Goal: Obtain resource: Obtain resource

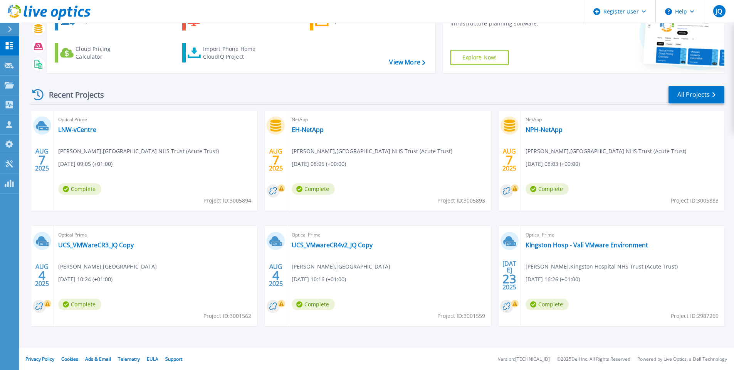
scroll to position [57, 0]
click at [688, 87] on link "All Projects" at bounding box center [697, 93] width 56 height 17
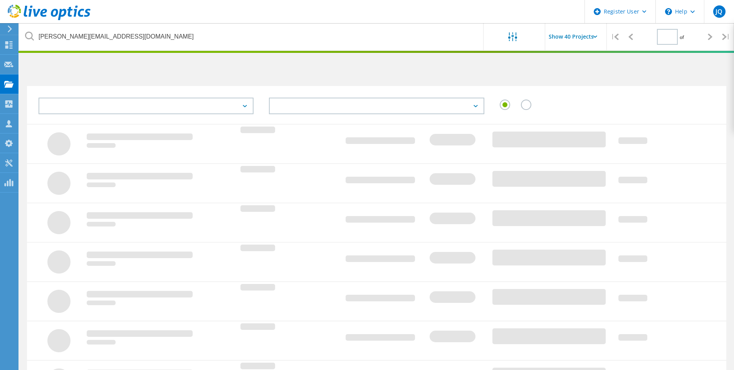
type input "1"
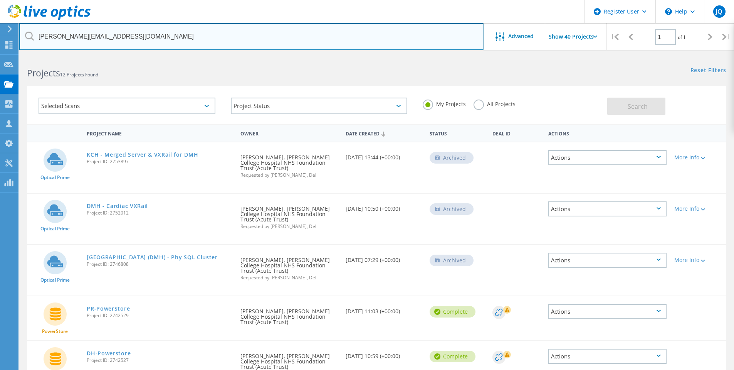
drag, startPoint x: 107, startPoint y: 39, endPoint x: 0, endPoint y: 16, distance: 109.1
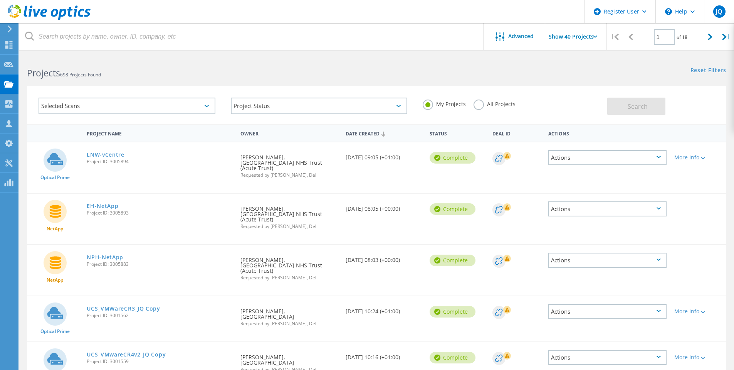
click at [486, 103] on label "All Projects" at bounding box center [495, 102] width 42 height 7
click at [0, 0] on input "All Projects" at bounding box center [0, 0] width 0 height 0
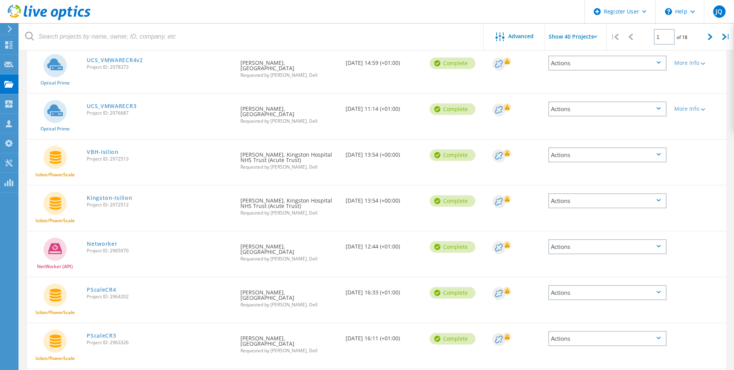
scroll to position [347, 0]
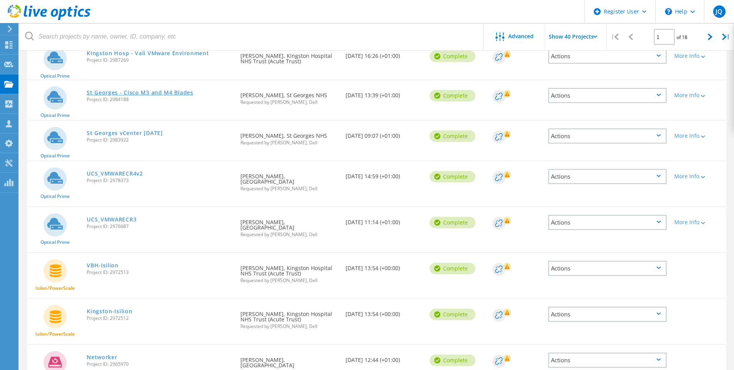
click at [173, 90] on link "St Georges - Cisco M3 and M4 Blades" at bounding box center [140, 92] width 107 height 5
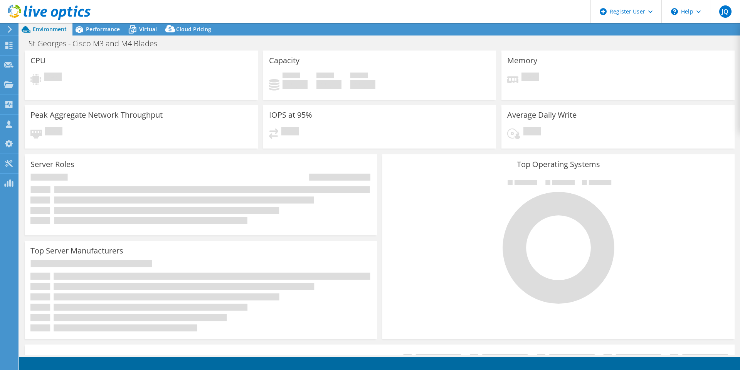
select select "EULondon"
select select "USD"
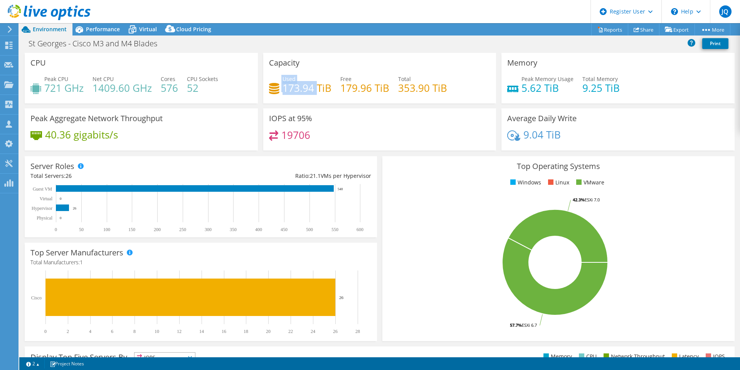
drag, startPoint x: 314, startPoint y: 89, endPoint x: 265, endPoint y: 89, distance: 49.3
click at [265, 89] on div "Capacity Used 173.94 TiB Free 179.96 TiB Total 353.90 TiB" at bounding box center [379, 78] width 233 height 50
click at [283, 101] on div "Capacity Used 173.94 TiB Free 179.96 TiB Total 353.90 TiB" at bounding box center [379, 78] width 233 height 50
drag, startPoint x: 282, startPoint y: 89, endPoint x: 311, endPoint y: 92, distance: 28.8
click at [311, 92] on h4 "173.94 TiB" at bounding box center [307, 88] width 49 height 8
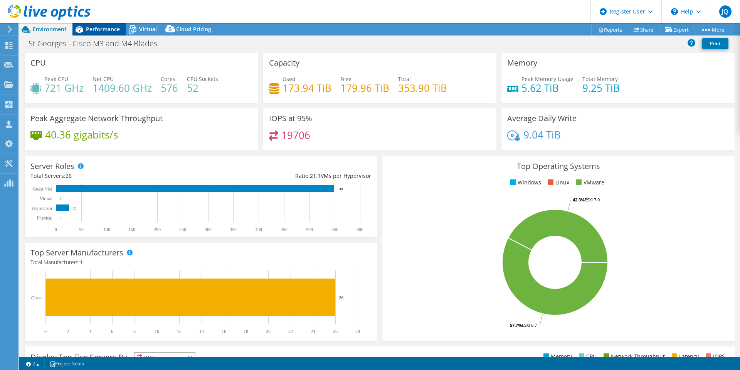
click at [102, 31] on span "Performance" at bounding box center [103, 28] width 34 height 7
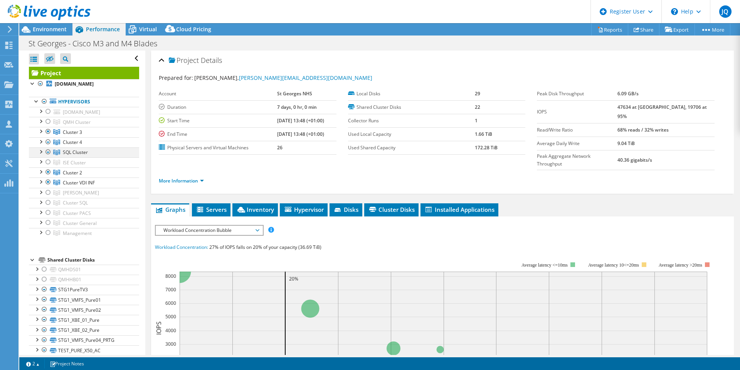
click at [39, 152] on div at bounding box center [41, 151] width 8 height 8
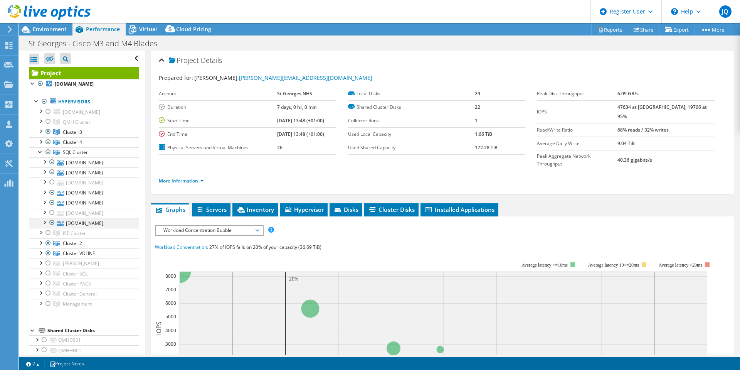
click at [51, 222] on div at bounding box center [52, 222] width 8 height 9
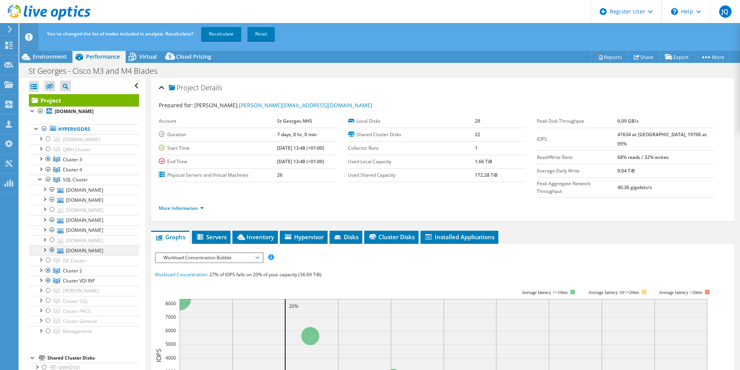
click at [52, 249] on div at bounding box center [52, 249] width 8 height 9
click at [50, 227] on div at bounding box center [52, 229] width 8 height 9
click at [50, 219] on div at bounding box center [52, 219] width 8 height 9
click at [51, 200] on div at bounding box center [52, 199] width 8 height 9
click at [52, 188] on div at bounding box center [52, 189] width 8 height 9
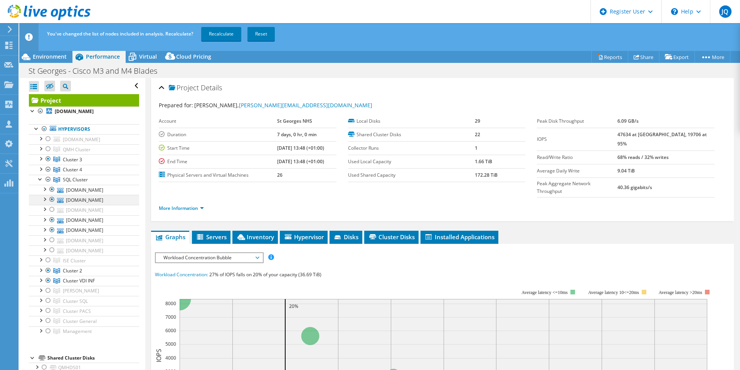
click at [53, 199] on div at bounding box center [52, 199] width 8 height 9
click at [51, 190] on div at bounding box center [52, 189] width 8 height 9
click at [53, 220] on div at bounding box center [52, 219] width 8 height 9
click at [52, 228] on div at bounding box center [52, 229] width 8 height 9
click at [38, 179] on div at bounding box center [41, 179] width 8 height 8
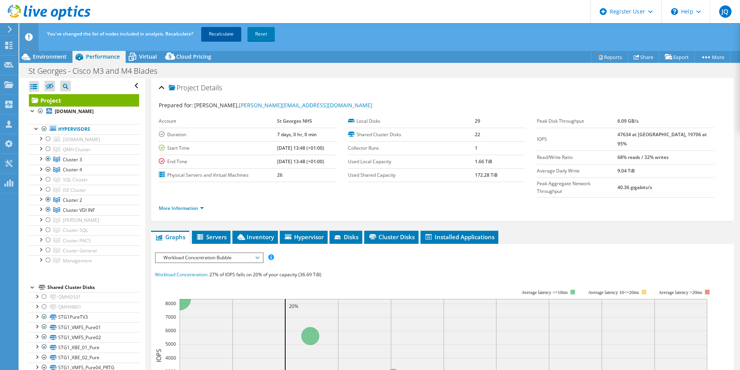
click at [214, 37] on link "Recalculate" at bounding box center [221, 34] width 40 height 14
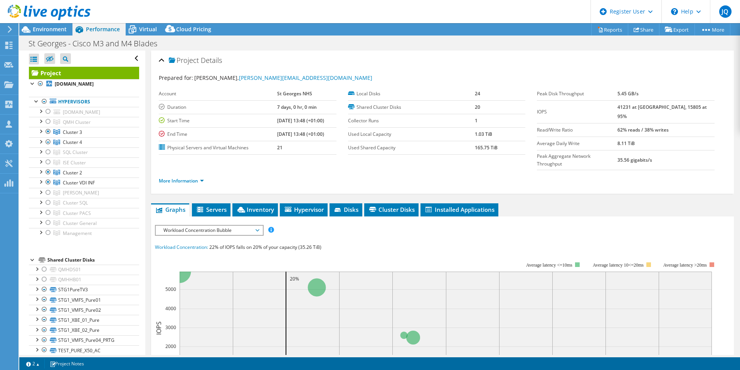
drag, startPoint x: 469, startPoint y: 147, endPoint x: 488, endPoint y: 150, distance: 19.5
click at [488, 150] on tr "Used Shared Capacity 165.75 TiB" at bounding box center [437, 147] width 178 height 13
click at [45, 183] on div at bounding box center [48, 181] width 8 height 9
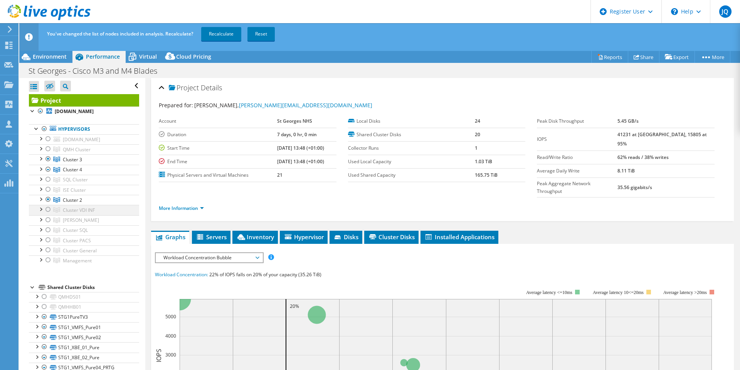
click at [47, 207] on div at bounding box center [48, 209] width 8 height 9
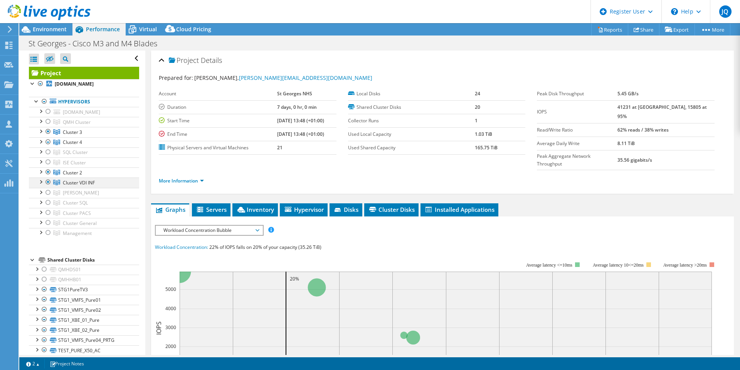
click at [39, 182] on div at bounding box center [41, 181] width 8 height 8
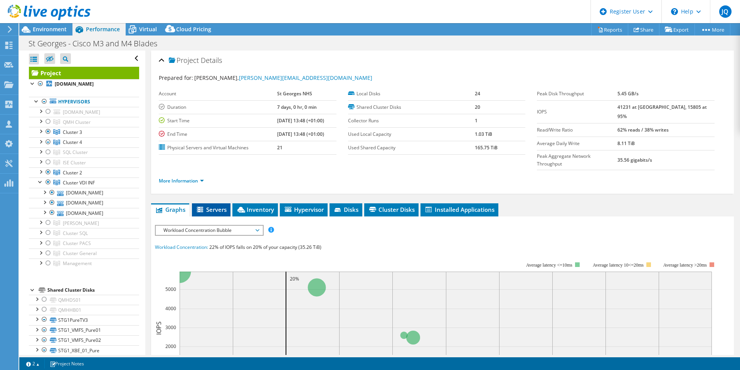
click at [229, 203] on li "Servers" at bounding box center [211, 209] width 39 height 13
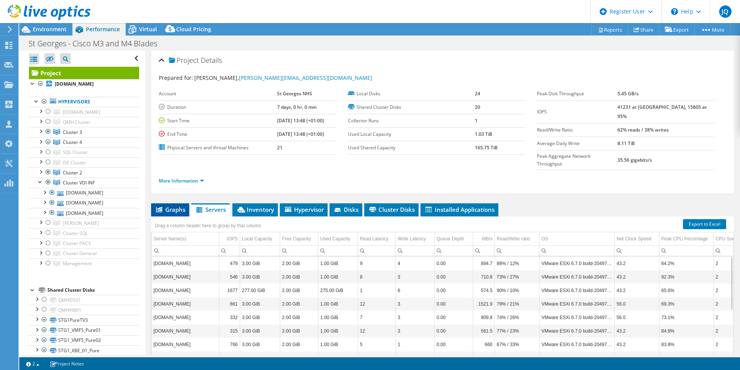
click at [169, 205] on span "Graphs" at bounding box center [170, 209] width 30 height 8
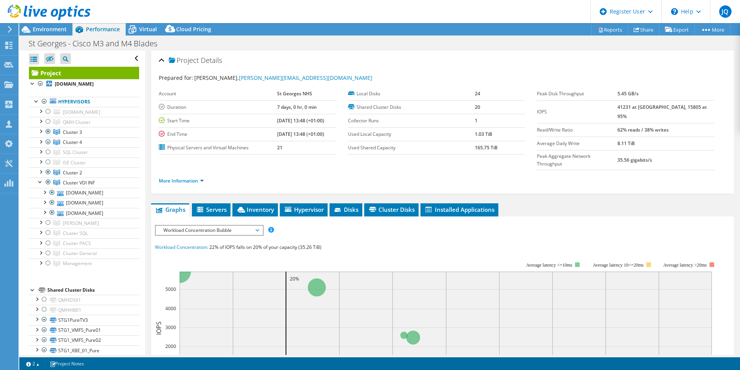
click at [195, 225] on div "Workload Concentration Bubble IOPS Disk Throughput IO Size Latency Queue Depth …" at bounding box center [209, 230] width 109 height 11
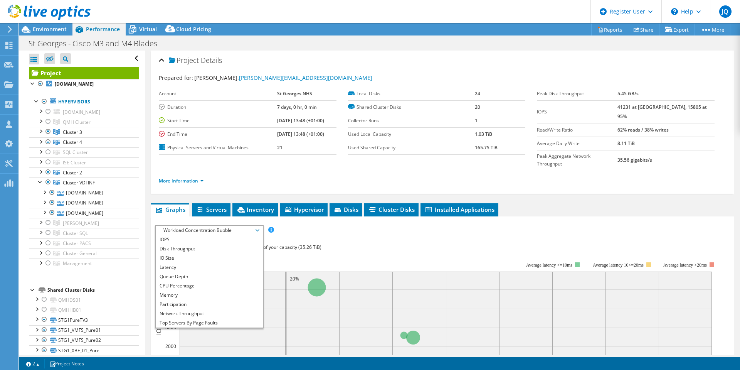
click at [193, 225] on span "Workload Concentration Bubble" at bounding box center [209, 229] width 99 height 9
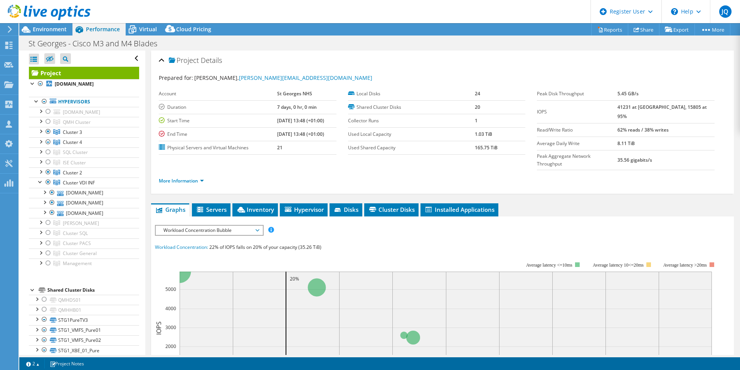
click at [192, 225] on span "Workload Concentration Bubble" at bounding box center [209, 229] width 99 height 9
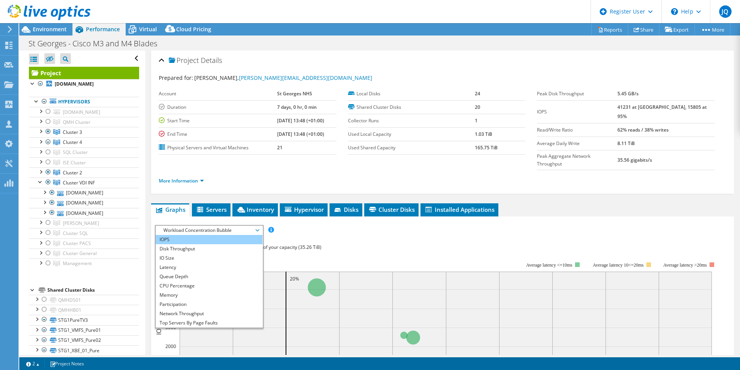
click at [188, 235] on li "IOPS" at bounding box center [209, 239] width 107 height 9
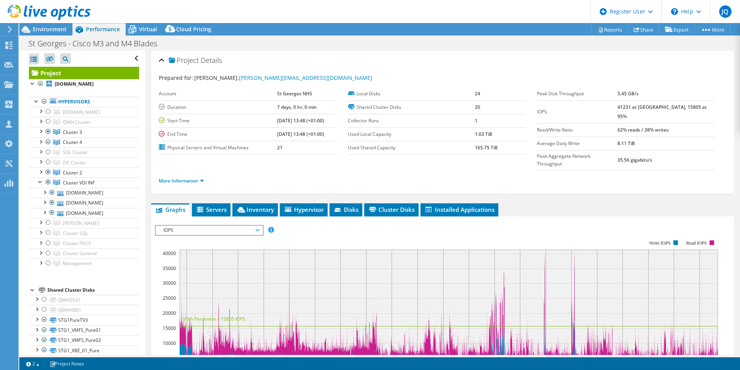
click at [198, 225] on div "IOPS IOPS Disk Throughput IO Size Latency Queue Depth CPU Percentage Memory Pag…" at bounding box center [209, 230] width 109 height 11
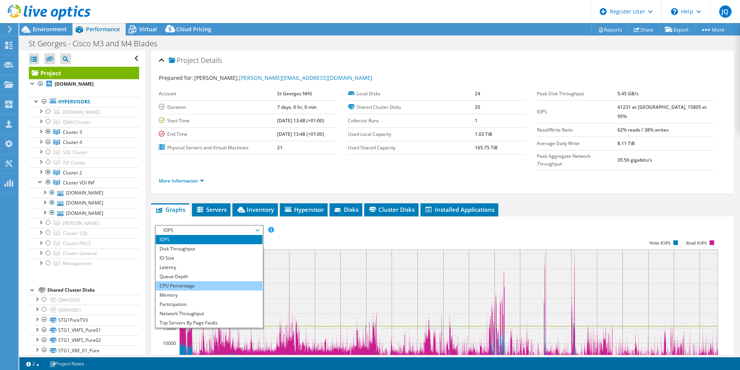
click at [180, 281] on li "CPU Percentage" at bounding box center [209, 285] width 107 height 9
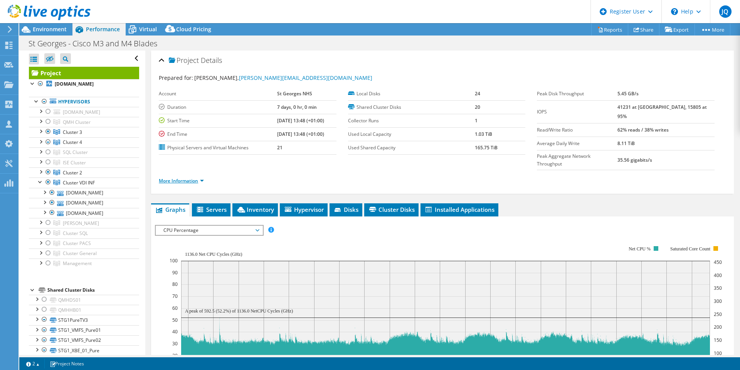
click at [199, 177] on link "More Information" at bounding box center [181, 180] width 45 height 7
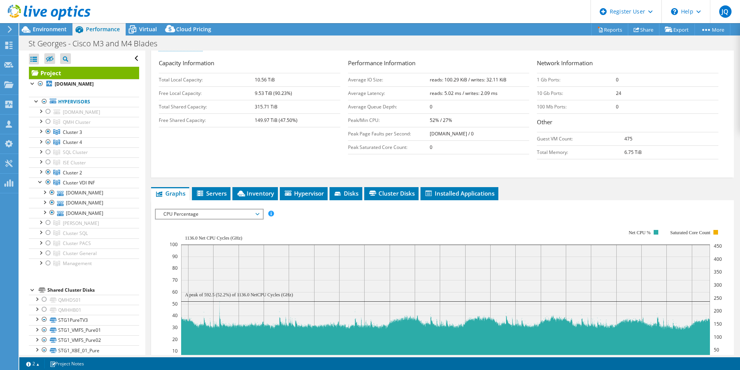
scroll to position [154, 0]
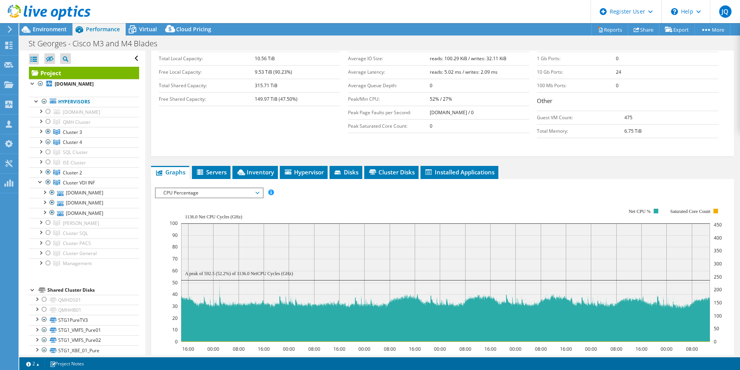
click at [207, 188] on span "CPU Percentage" at bounding box center [209, 192] width 99 height 9
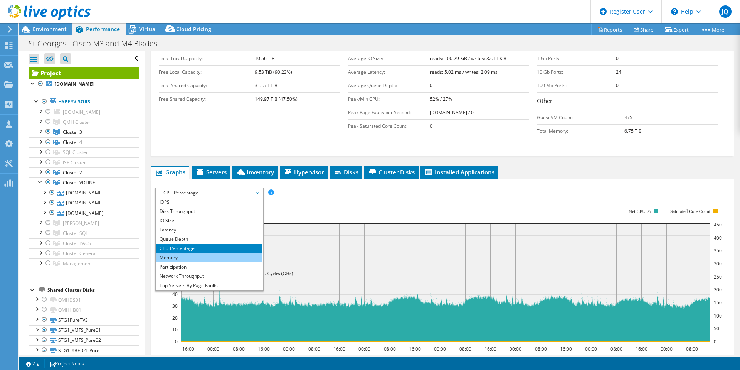
click at [190, 253] on li "Memory" at bounding box center [209, 257] width 107 height 9
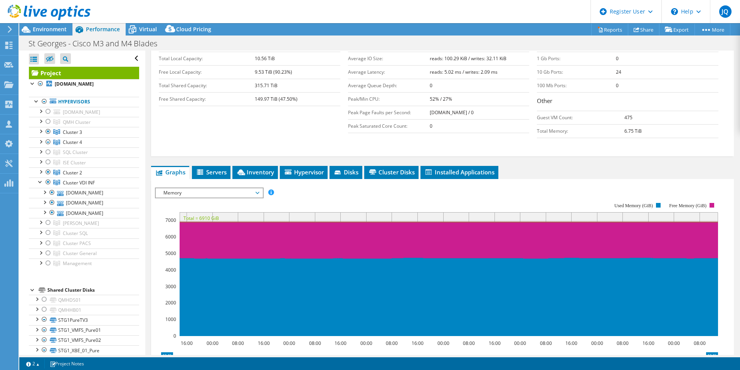
click at [188, 188] on span "Memory" at bounding box center [209, 192] width 99 height 9
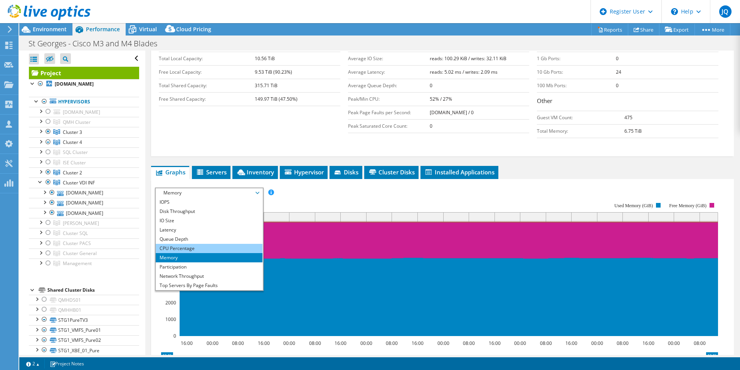
click at [189, 244] on li "CPU Percentage" at bounding box center [209, 248] width 107 height 9
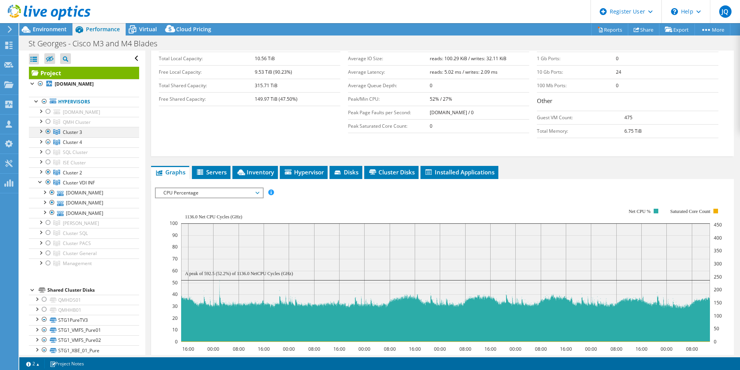
click at [42, 131] on div at bounding box center [41, 131] width 8 height 8
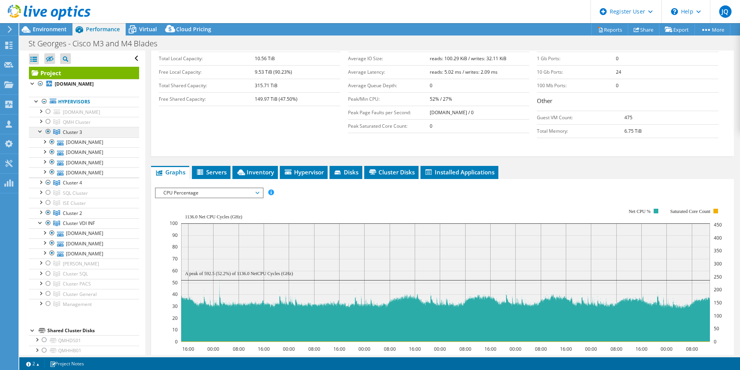
click at [42, 131] on div at bounding box center [41, 131] width 8 height 8
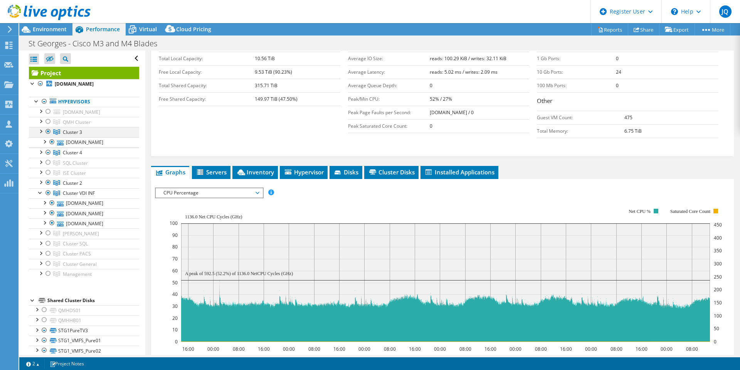
click at [42, 131] on div at bounding box center [41, 131] width 8 height 8
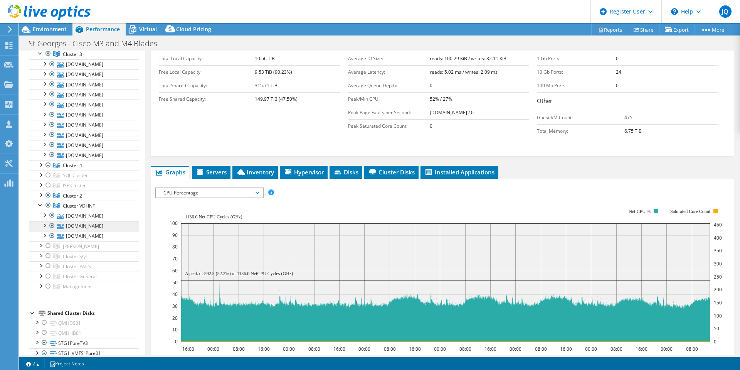
scroll to position [77, 0]
click at [39, 166] on div at bounding box center [41, 165] width 8 height 8
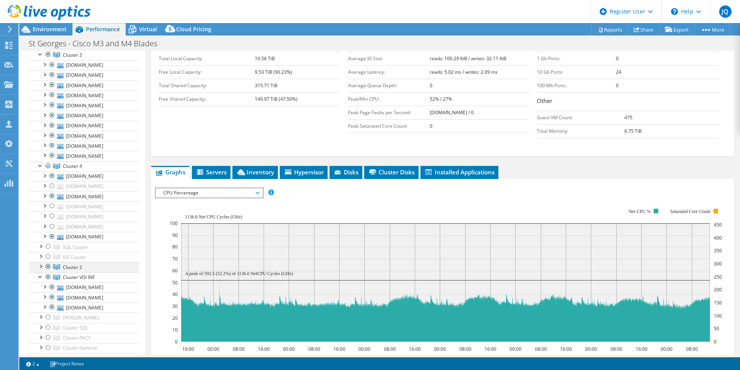
click at [43, 266] on div at bounding box center [41, 266] width 8 height 8
click at [40, 246] on div at bounding box center [41, 246] width 8 height 8
click at [41, 245] on div at bounding box center [41, 246] width 8 height 8
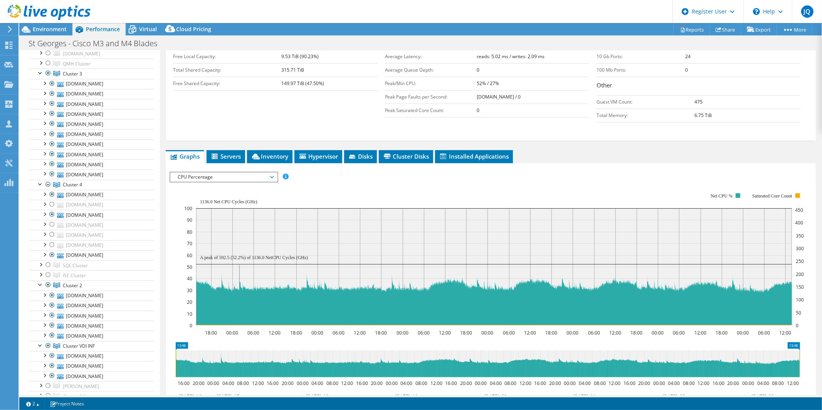
scroll to position [72, 0]
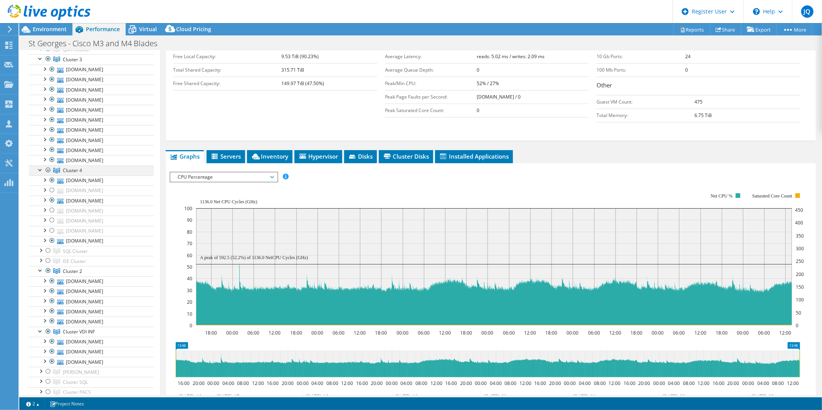
click at [44, 172] on div at bounding box center [41, 170] width 8 height 8
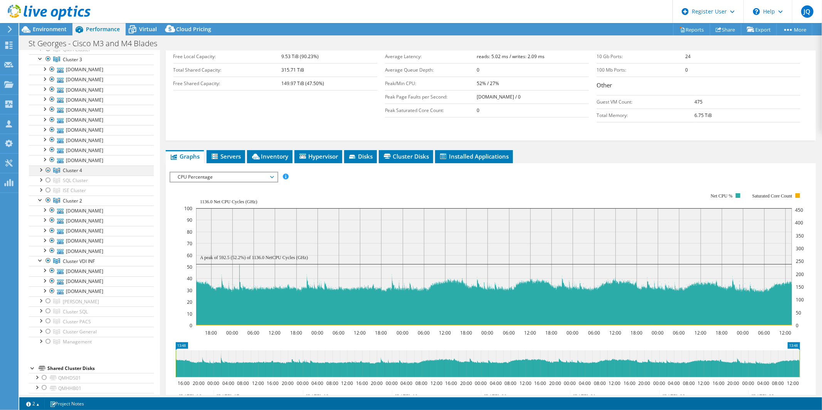
click at [48, 172] on div at bounding box center [48, 170] width 8 height 9
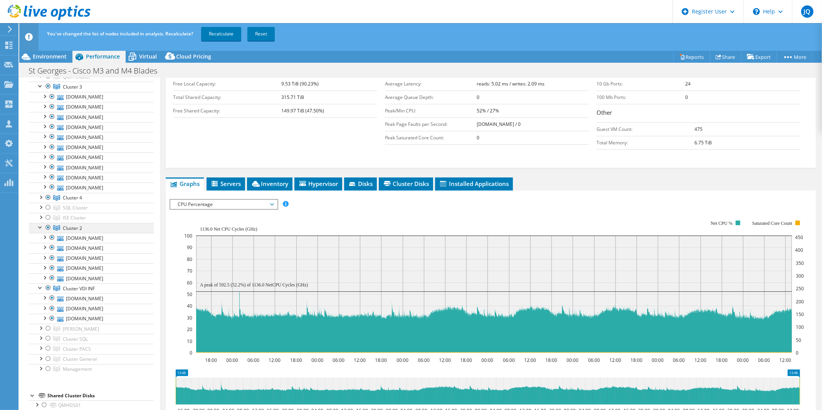
click at [45, 228] on div at bounding box center [48, 227] width 8 height 9
click at [48, 198] on div at bounding box center [48, 197] width 8 height 9
click at [47, 287] on div at bounding box center [48, 288] width 8 height 9
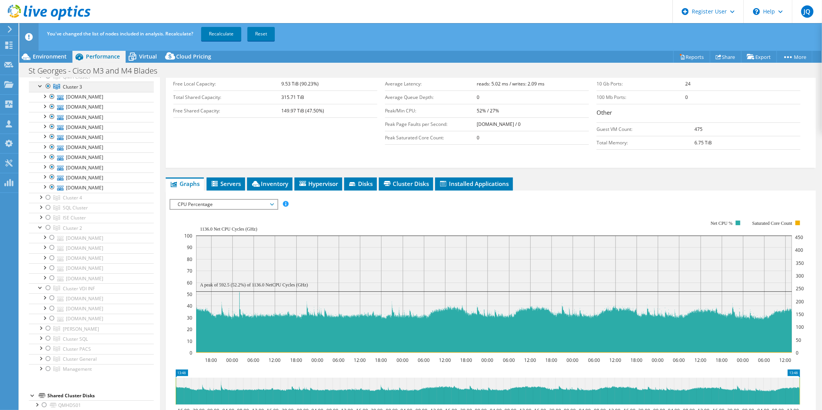
click at [48, 87] on div at bounding box center [48, 86] width 8 height 9
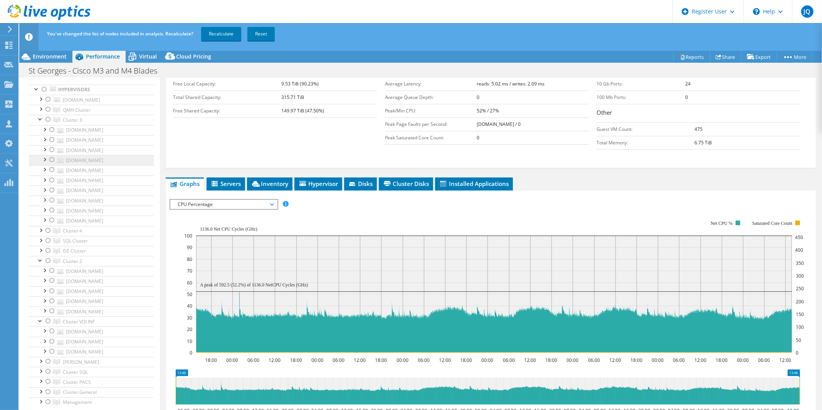
scroll to position [0, 0]
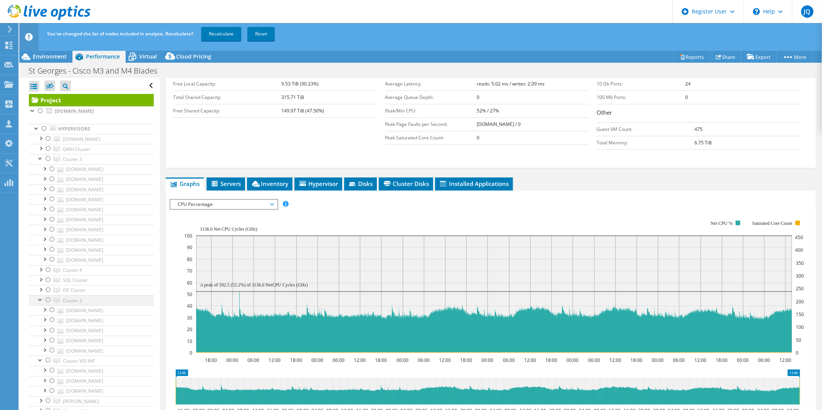
click at [40, 302] on div at bounding box center [41, 300] width 8 height 8
click at [41, 309] on div at bounding box center [41, 310] width 8 height 8
click at [40, 160] on div at bounding box center [41, 158] width 8 height 8
click at [41, 179] on div at bounding box center [41, 179] width 8 height 8
click at [49, 180] on div at bounding box center [48, 179] width 8 height 9
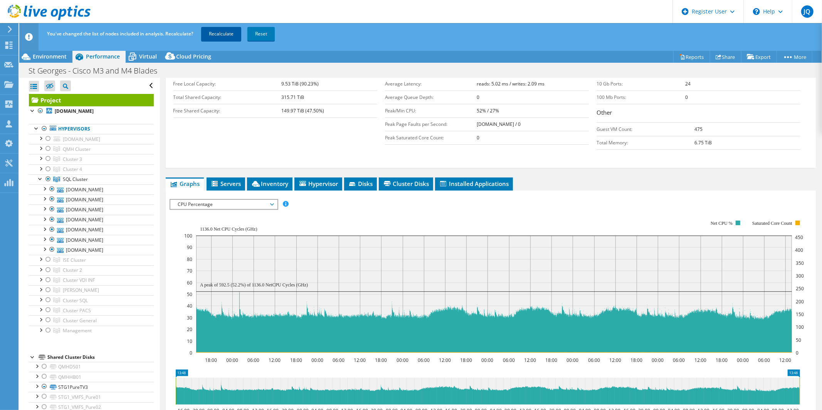
click at [226, 34] on link "Recalculate" at bounding box center [221, 34] width 40 height 14
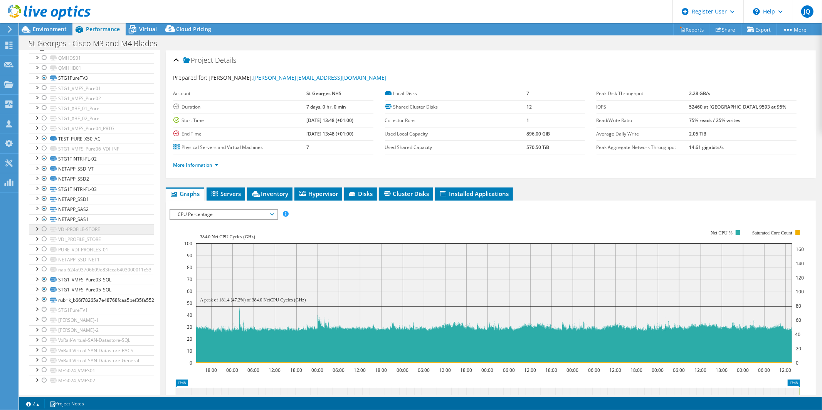
scroll to position [220, 0]
click at [42, 295] on div at bounding box center [44, 299] width 8 height 9
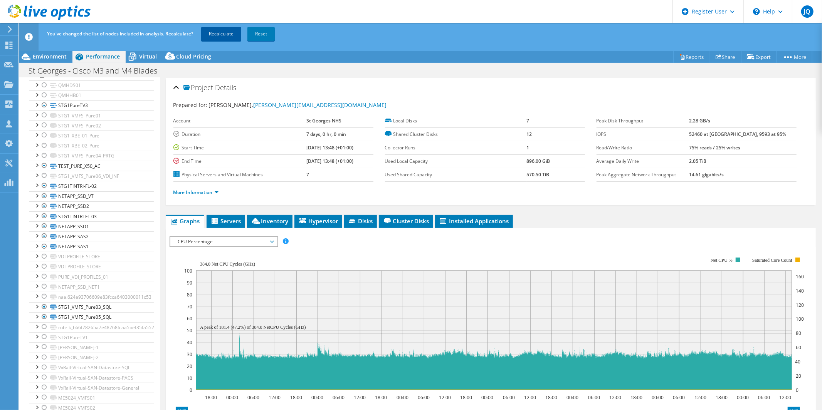
click at [226, 33] on link "Recalculate" at bounding box center [221, 34] width 40 height 14
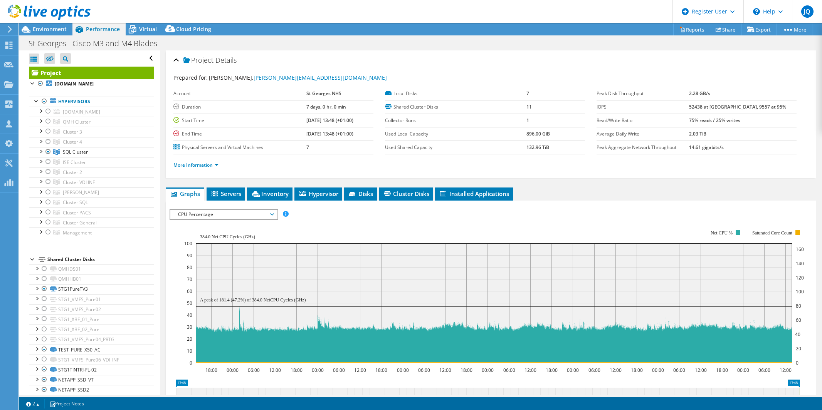
select select "EULondon"
select select "USD"
click at [39, 151] on div at bounding box center [41, 151] width 8 height 8
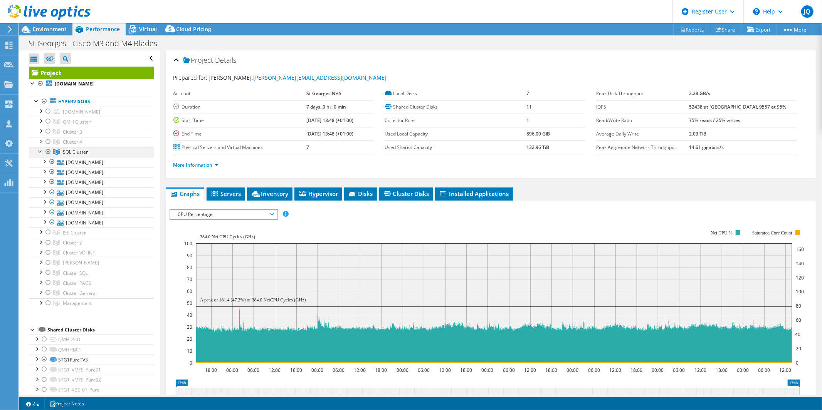
click at [48, 149] on div at bounding box center [48, 151] width 8 height 9
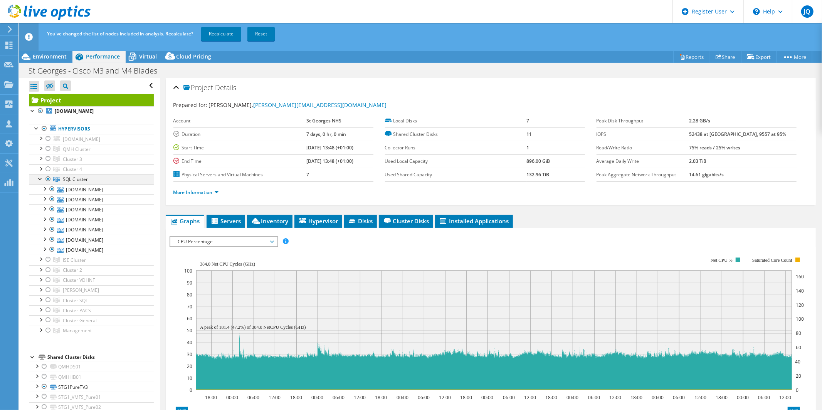
click at [48, 179] on div at bounding box center [48, 179] width 8 height 9
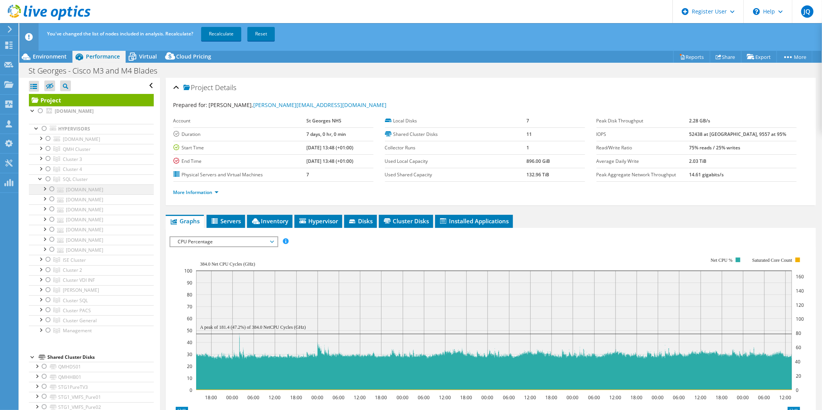
click at [52, 190] on div at bounding box center [52, 189] width 8 height 9
click at [52, 200] on div at bounding box center [52, 199] width 8 height 9
click at [51, 219] on div at bounding box center [52, 219] width 8 height 9
click at [51, 229] on div at bounding box center [52, 229] width 8 height 9
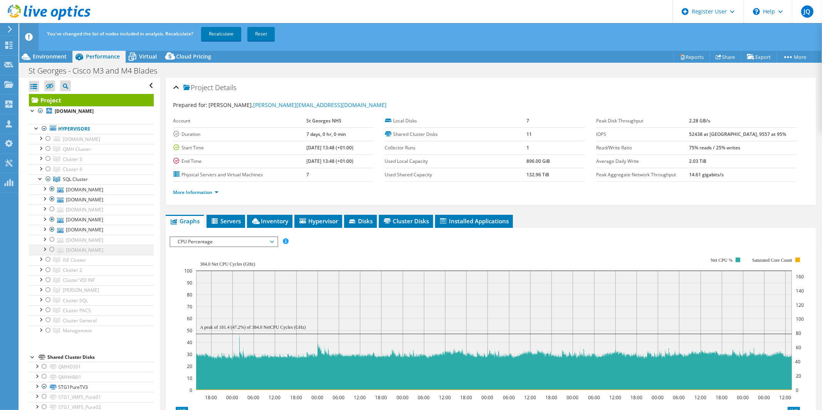
click at [53, 251] on div at bounding box center [52, 249] width 8 height 9
click at [224, 40] on link "Recalculate" at bounding box center [221, 34] width 40 height 14
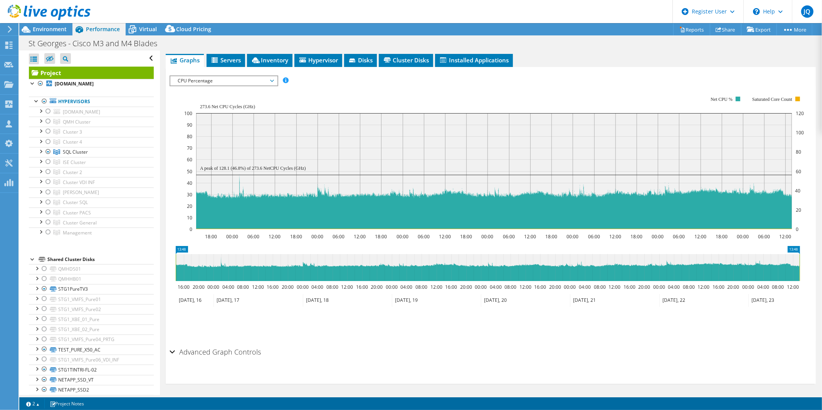
scroll to position [220, 0]
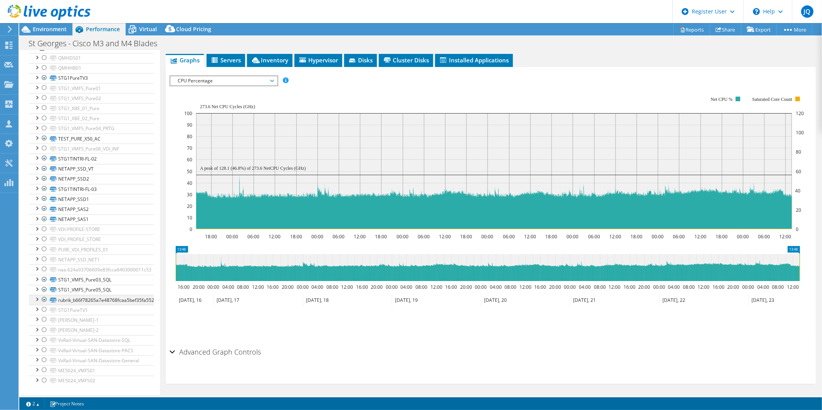
click at [43, 295] on div at bounding box center [44, 299] width 8 height 9
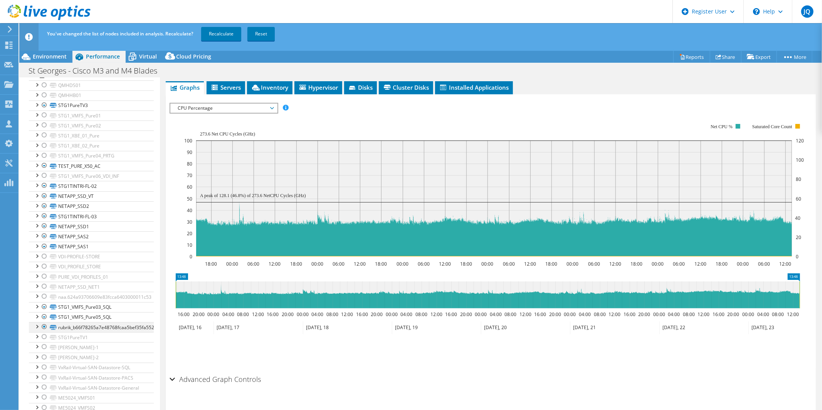
click at [46, 323] on div at bounding box center [44, 327] width 8 height 9
click at [218, 29] on link "Recalculate" at bounding box center [221, 34] width 40 height 14
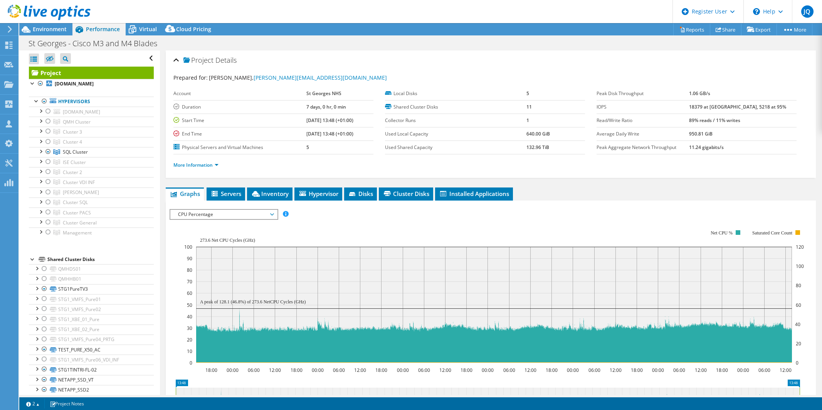
select select "EULondon"
select select "USD"
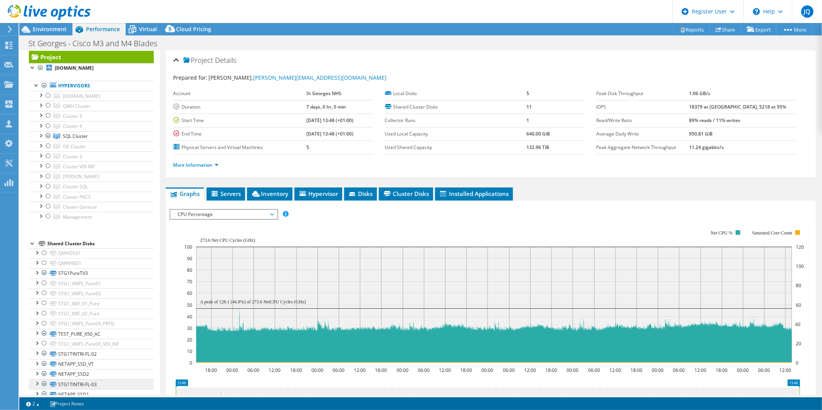
scroll to position [6, 0]
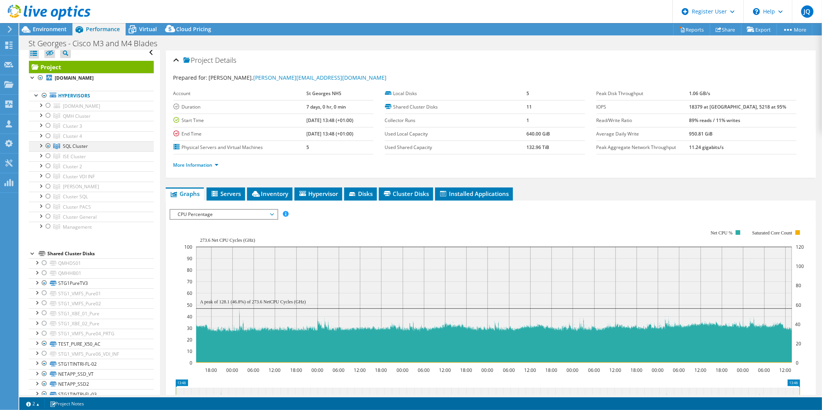
click at [40, 145] on div at bounding box center [41, 145] width 8 height 8
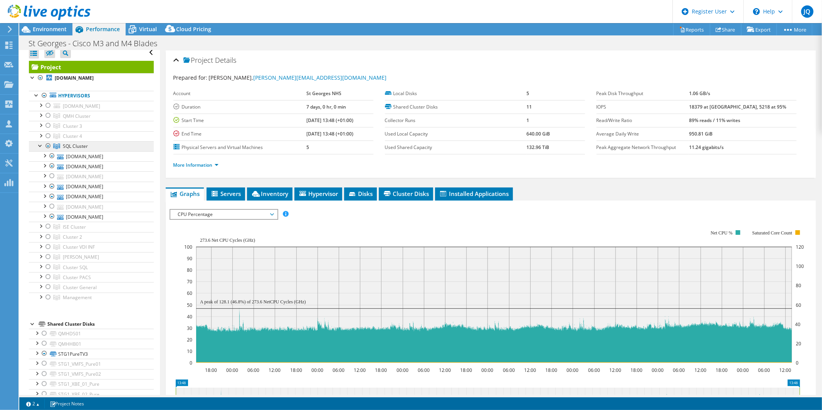
click at [84, 119] on span "SQL Cluster" at bounding box center [77, 116] width 28 height 7
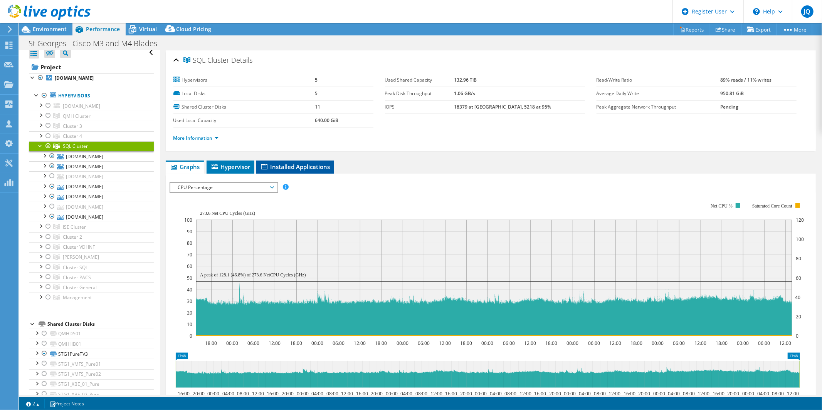
click at [288, 167] on span "Installed Applications" at bounding box center [295, 167] width 70 height 8
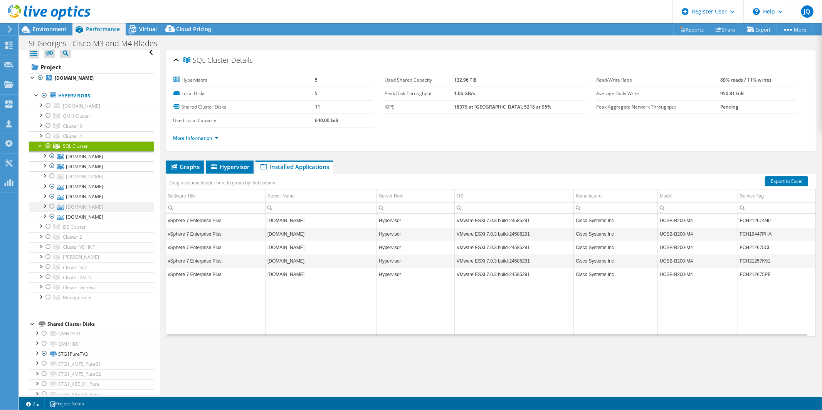
click at [51, 208] on div at bounding box center [52, 206] width 8 height 9
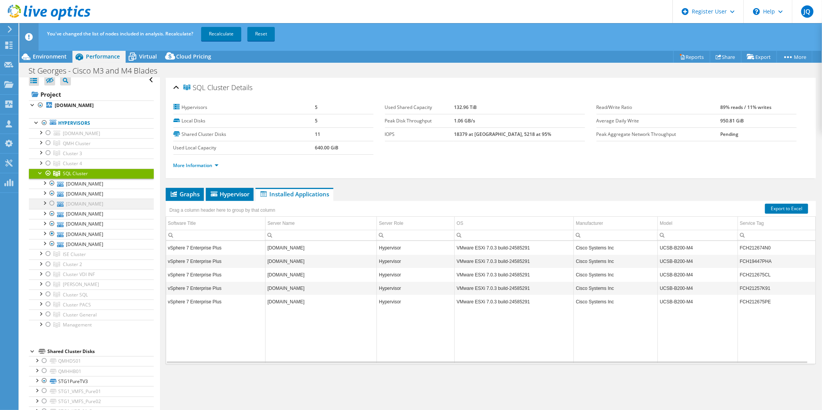
click at [50, 204] on div at bounding box center [52, 203] width 8 height 9
click at [227, 30] on link "Recalculate" at bounding box center [221, 34] width 40 height 14
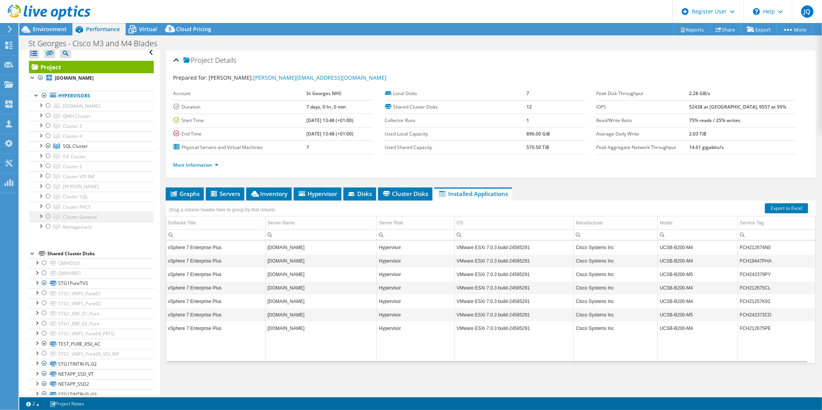
click at [49, 217] on div at bounding box center [48, 216] width 8 height 9
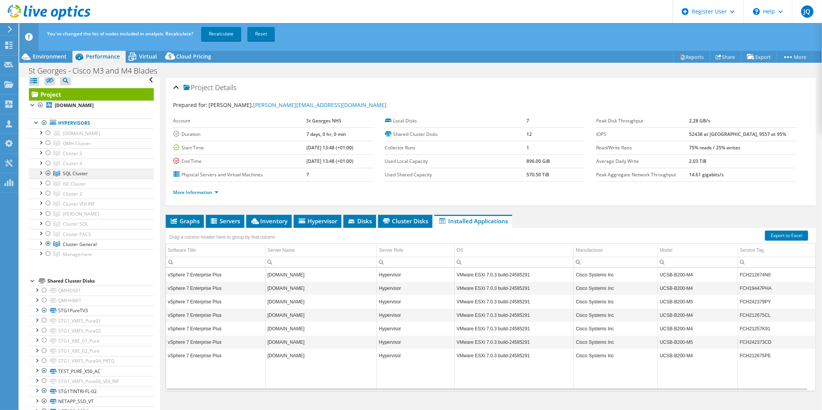
click at [48, 175] on div at bounding box center [48, 173] width 8 height 9
click at [215, 33] on link "Recalculate" at bounding box center [221, 34] width 40 height 14
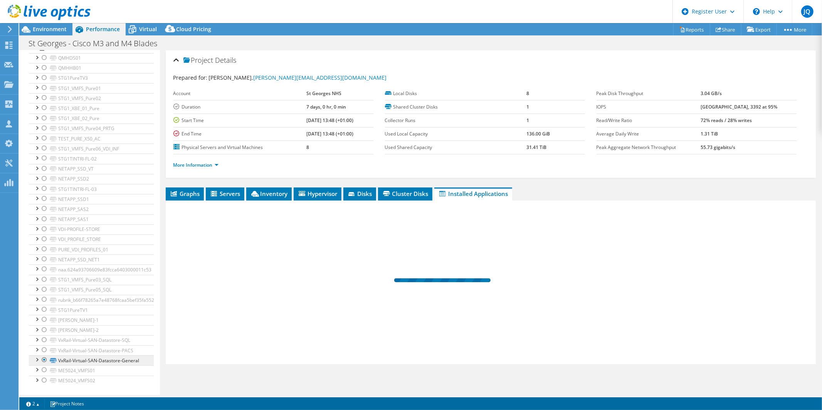
scroll to position [0, 0]
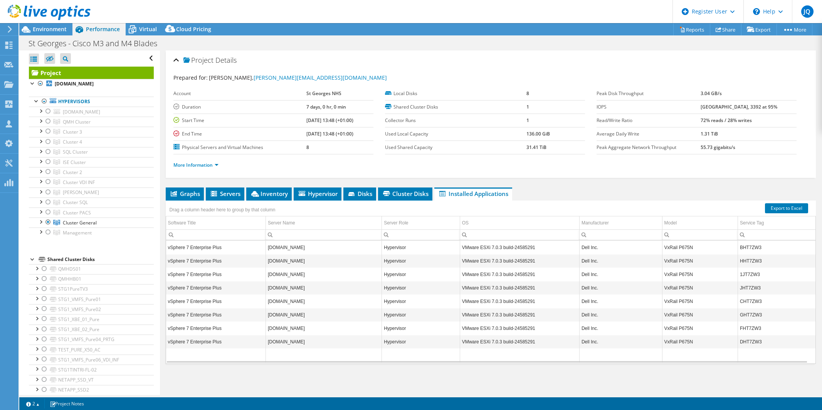
select select "EULondon"
select select "USD"
click at [141, 32] on span "Virtual" at bounding box center [148, 28] width 18 height 7
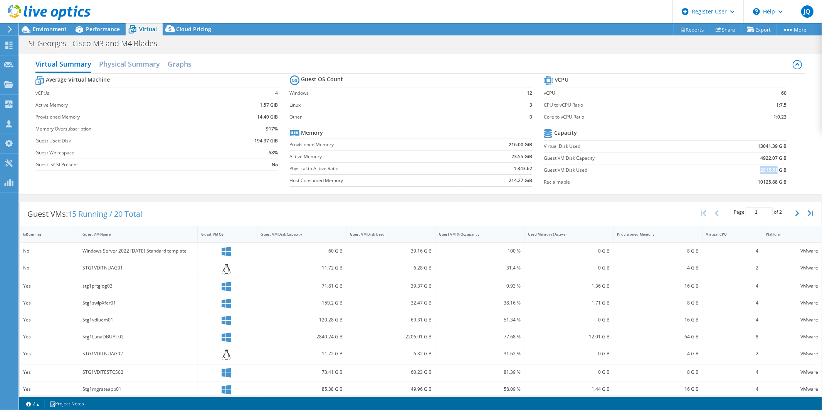
drag, startPoint x: 772, startPoint y: 171, endPoint x: 744, endPoint y: 171, distance: 28.1
click at [744, 171] on td "2915.51 GiB" at bounding box center [745, 170] width 84 height 12
copy b "2915.51"
drag, startPoint x: 770, startPoint y: 145, endPoint x: 728, endPoint y: 145, distance: 42.4
click at [728, 145] on td "13041.39 GiB" at bounding box center [745, 146] width 84 height 12
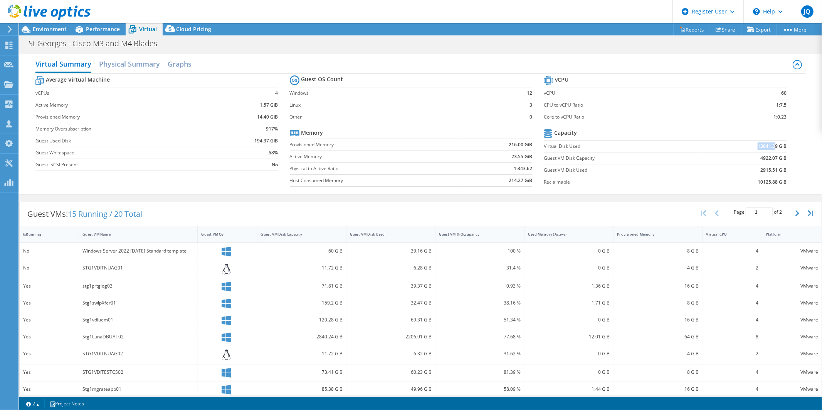
copy b "13041.3"
click at [52, 25] on span "Environment" at bounding box center [50, 28] width 34 height 7
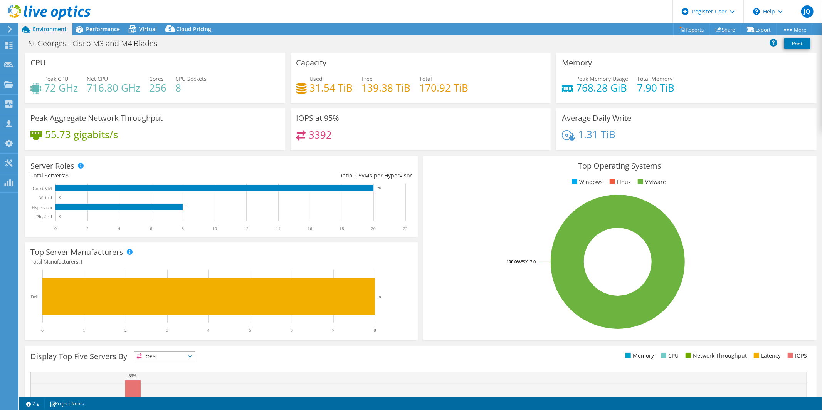
click at [85, 25] on div at bounding box center [45, 13] width 91 height 26
click at [86, 27] on span "Performance" at bounding box center [103, 28] width 34 height 7
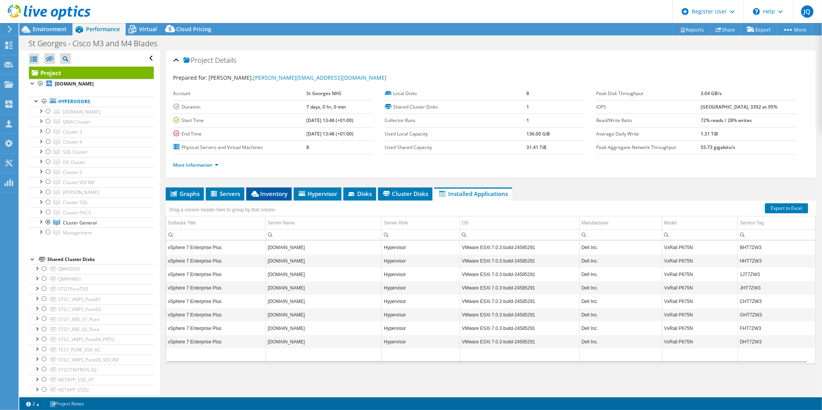
click at [264, 191] on span "Inventory" at bounding box center [269, 194] width 38 height 8
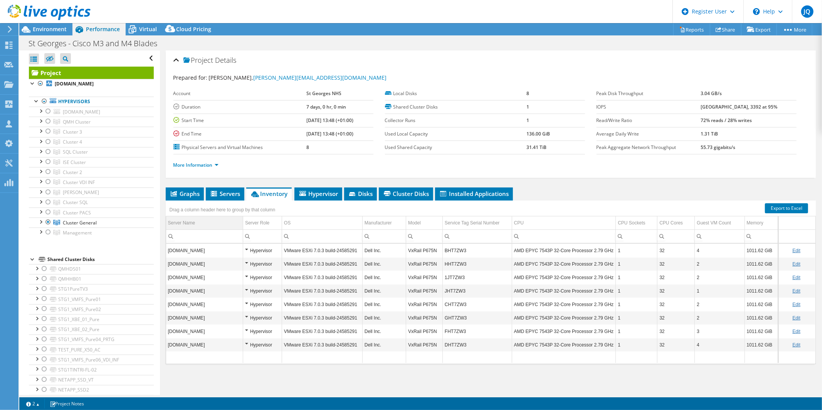
click at [203, 219] on td "Server Name" at bounding box center [204, 223] width 77 height 13
click at [39, 211] on div at bounding box center [41, 212] width 8 height 8
click at [37, 212] on div at bounding box center [41, 212] width 8 height 8
click at [39, 201] on div at bounding box center [41, 202] width 8 height 8
click at [41, 203] on div at bounding box center [41, 202] width 8 height 8
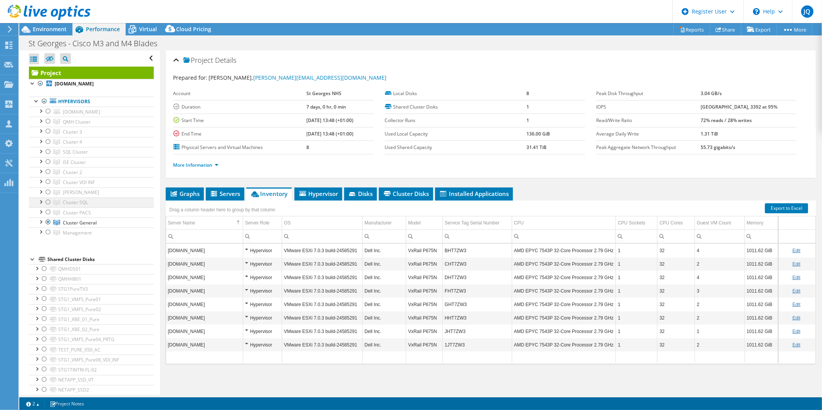
click at [49, 202] on div at bounding box center [48, 202] width 8 height 9
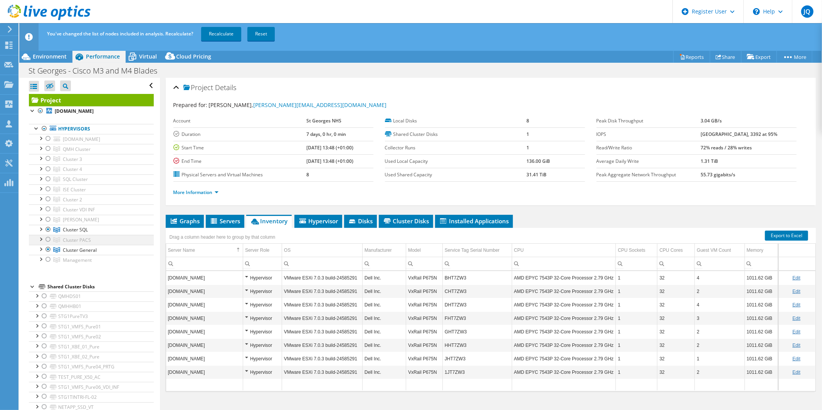
click at [49, 239] on div at bounding box center [48, 239] width 8 height 9
click at [222, 31] on link "Recalculate" at bounding box center [221, 34] width 40 height 14
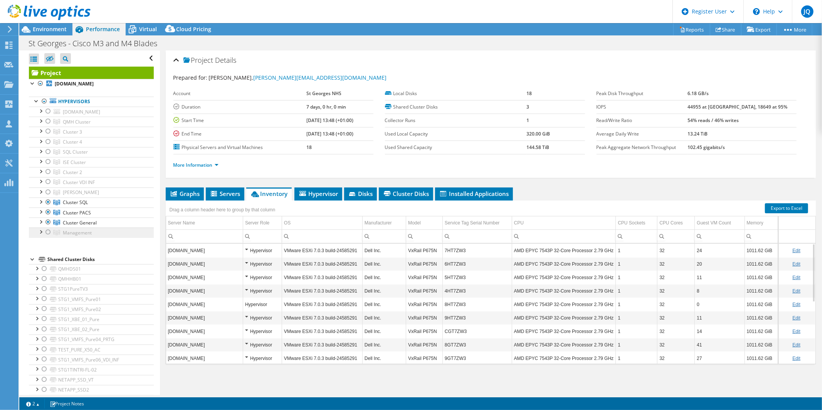
click at [87, 125] on span "Management" at bounding box center [77, 122] width 28 height 7
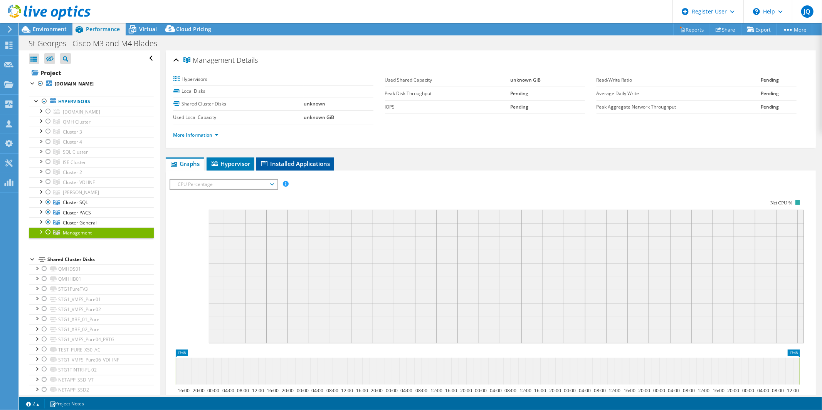
click at [294, 166] on span "Installed Applications" at bounding box center [295, 164] width 70 height 8
click at [295, 160] on span "Installed Applications" at bounding box center [295, 164] width 70 height 8
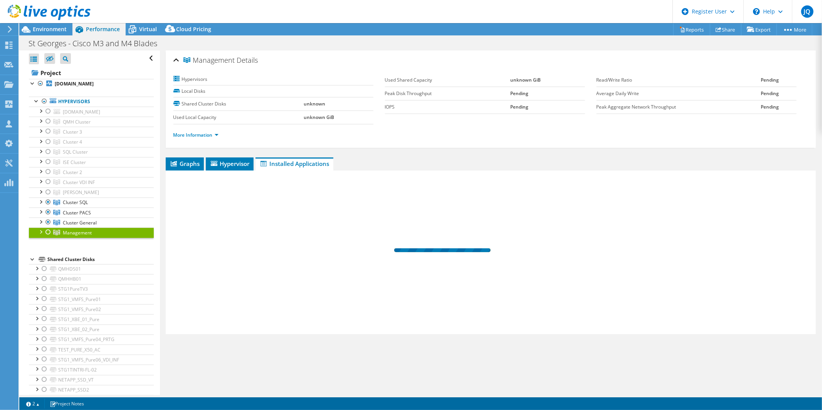
click at [303, 161] on span "Installed Applications" at bounding box center [294, 164] width 70 height 8
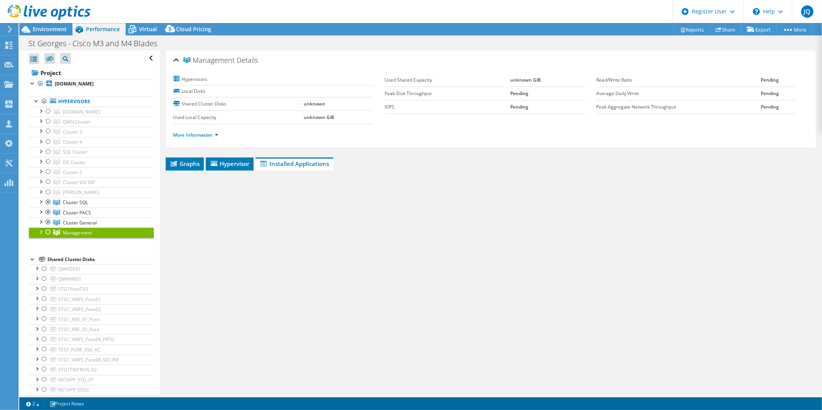
click at [48, 232] on div at bounding box center [48, 232] width 8 height 9
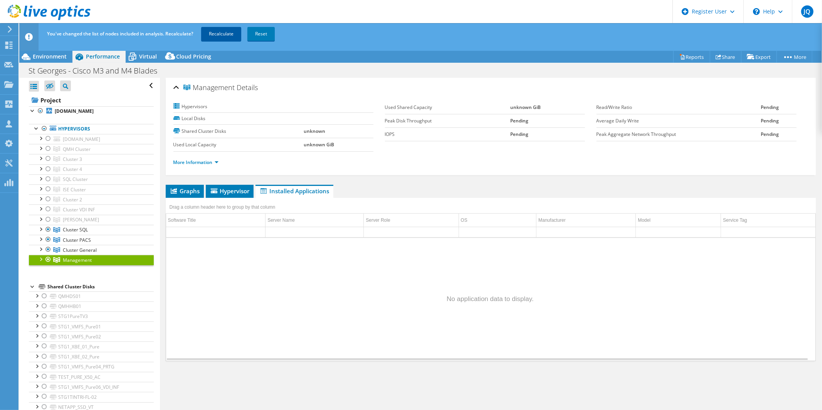
click at [211, 33] on link "Recalculate" at bounding box center [221, 34] width 40 height 14
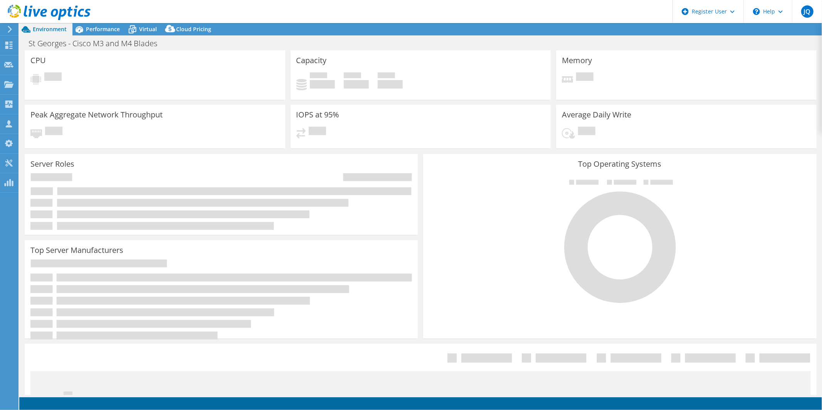
select select "EULondon"
select select "USD"
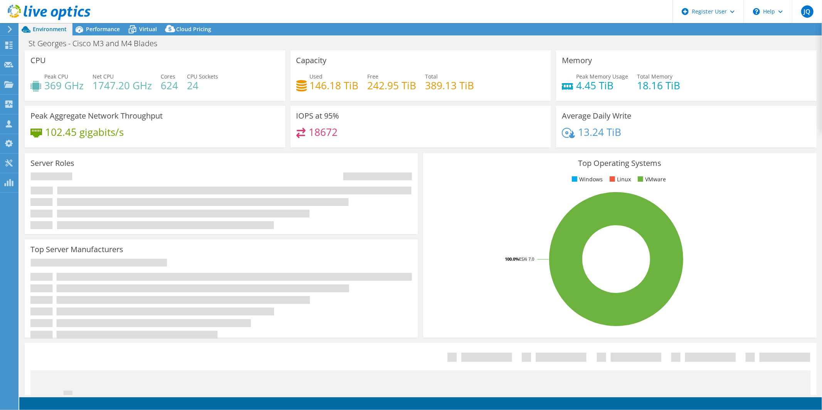
click at [85, 23] on div at bounding box center [45, 13] width 91 height 26
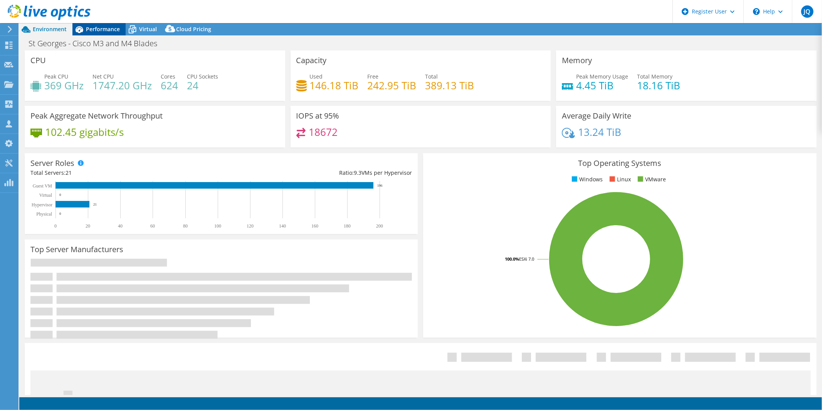
click at [95, 28] on span "Performance" at bounding box center [103, 28] width 34 height 7
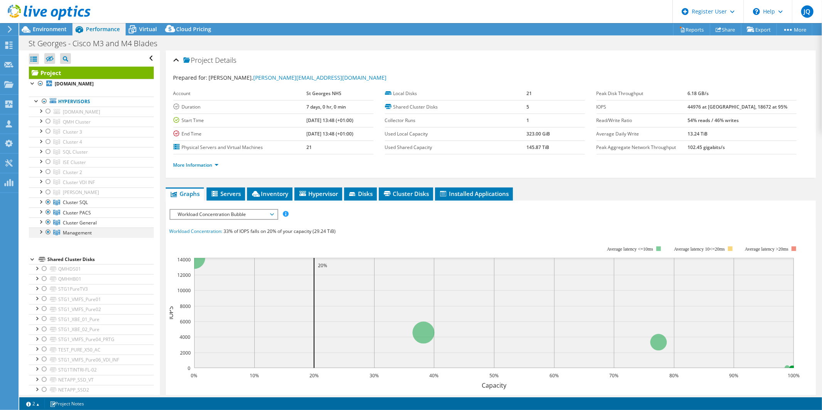
click at [41, 234] on div at bounding box center [41, 232] width 8 height 8
click at [43, 223] on div at bounding box center [41, 222] width 8 height 8
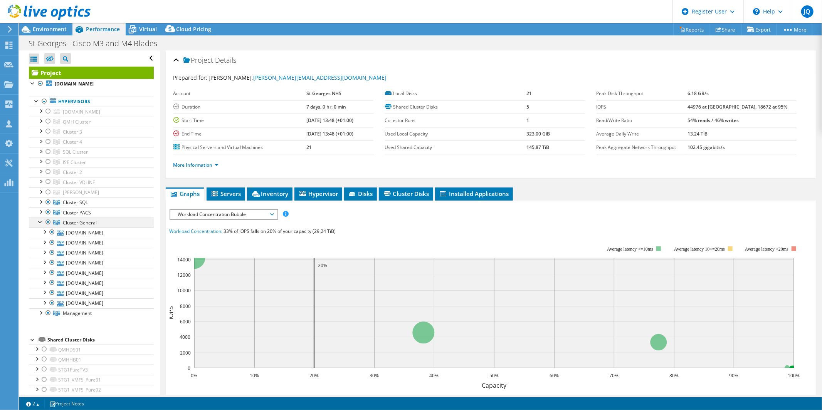
click at [43, 223] on div at bounding box center [41, 222] width 8 height 8
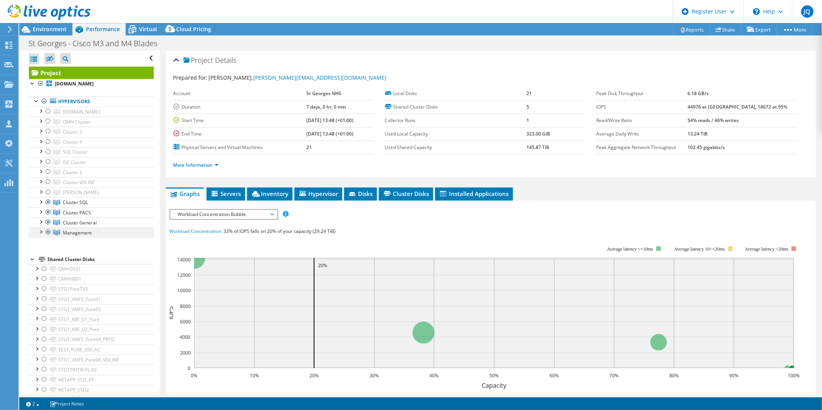
click at [40, 234] on div at bounding box center [41, 232] width 8 height 8
click at [281, 195] on span "Inventory" at bounding box center [270, 194] width 38 height 8
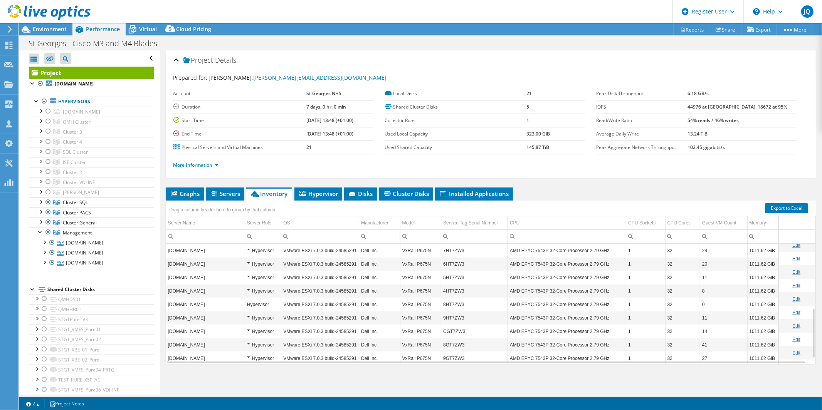
scroll to position [167, 0]
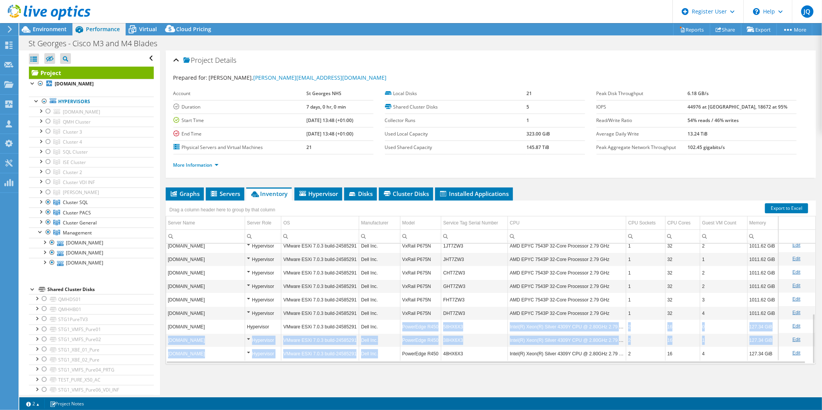
drag, startPoint x: 391, startPoint y: 328, endPoint x: 383, endPoint y: 355, distance: 28.1
click at [383, 355] on tbody "[DOMAIN_NAME] Hypervisor VMware ESXi 7.0.3 build-24585291 Dell Inc. VxRail P675…" at bounding box center [490, 218] width 649 height 283
click at [48, 230] on div at bounding box center [48, 232] width 8 height 9
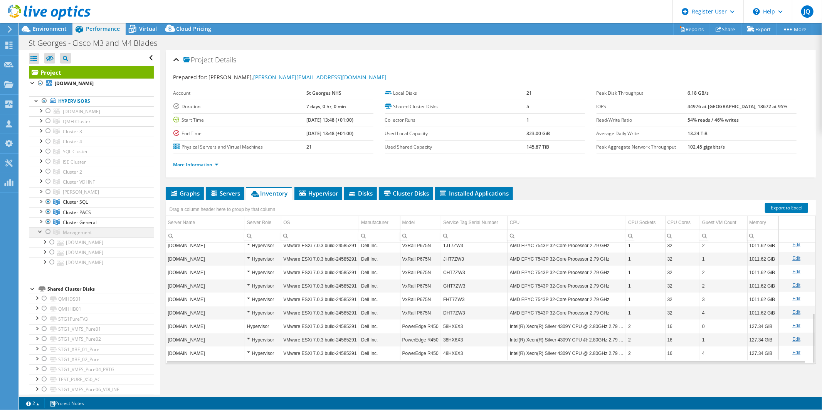
click at [48, 233] on div at bounding box center [48, 231] width 8 height 9
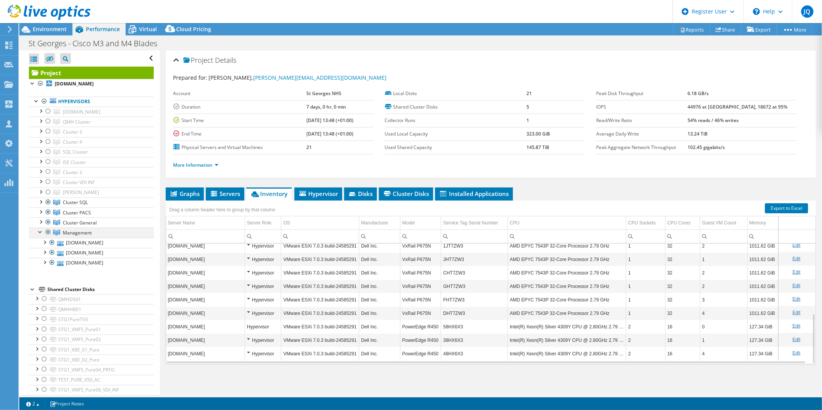
click at [48, 233] on div at bounding box center [48, 232] width 8 height 9
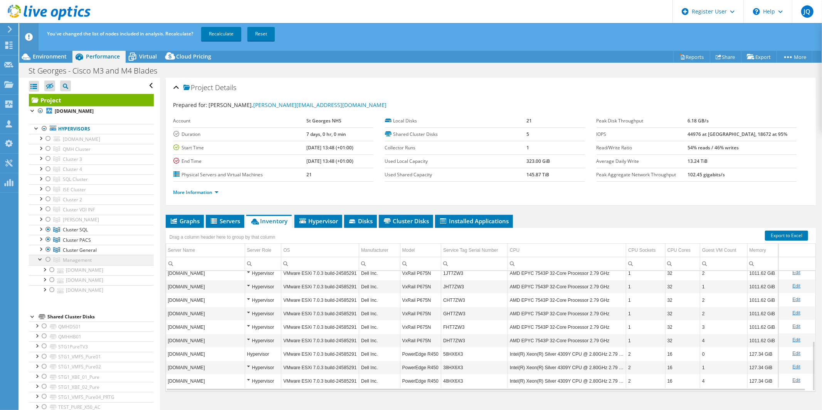
click at [40, 261] on div at bounding box center [41, 259] width 8 height 8
click at [39, 190] on div at bounding box center [41, 189] width 8 height 8
click at [41, 147] on div at bounding box center [41, 148] width 8 height 8
click at [42, 146] on div at bounding box center [41, 148] width 8 height 8
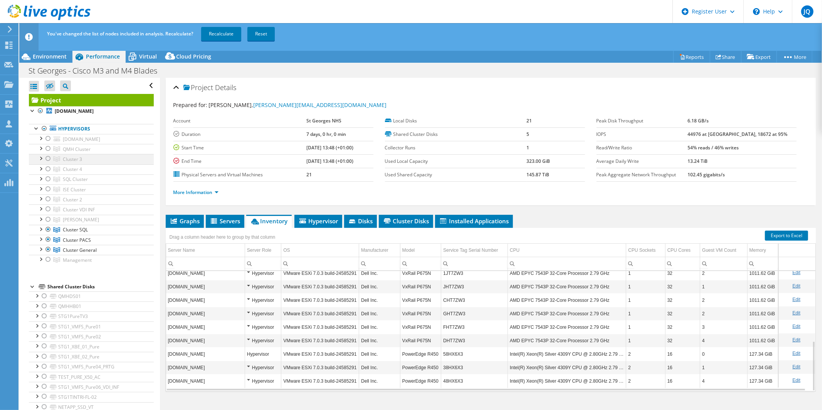
click at [41, 160] on div at bounding box center [41, 158] width 8 height 8
click at [39, 199] on div at bounding box center [41, 199] width 8 height 8
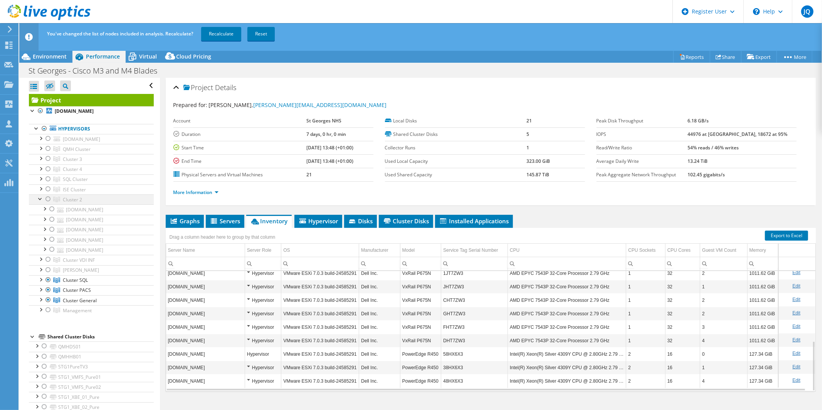
click at [39, 199] on div at bounding box center [41, 199] width 8 height 8
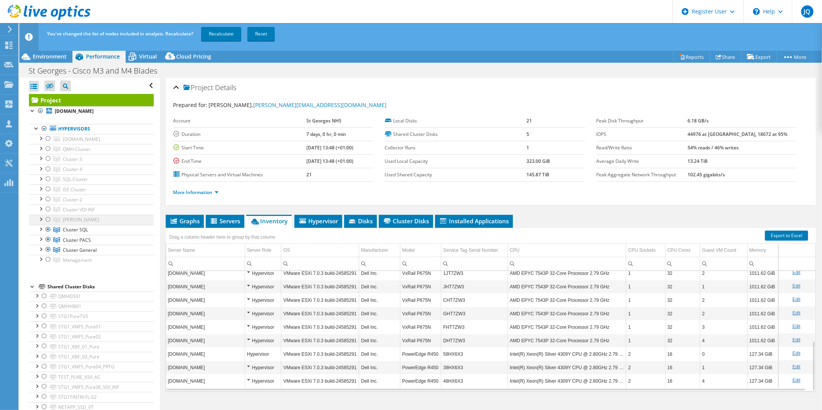
click at [42, 220] on div at bounding box center [41, 219] width 8 height 8
click at [41, 220] on div at bounding box center [41, 219] width 8 height 8
click at [55, 57] on span "Environment" at bounding box center [50, 56] width 34 height 7
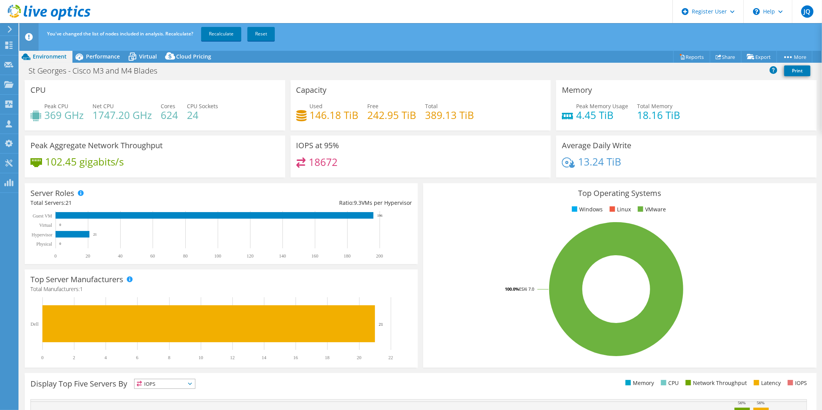
click at [101, 50] on header "You've changed the list of nodes included in analysis. Recalculate? Recalculate…" at bounding box center [432, 37] width 827 height 28
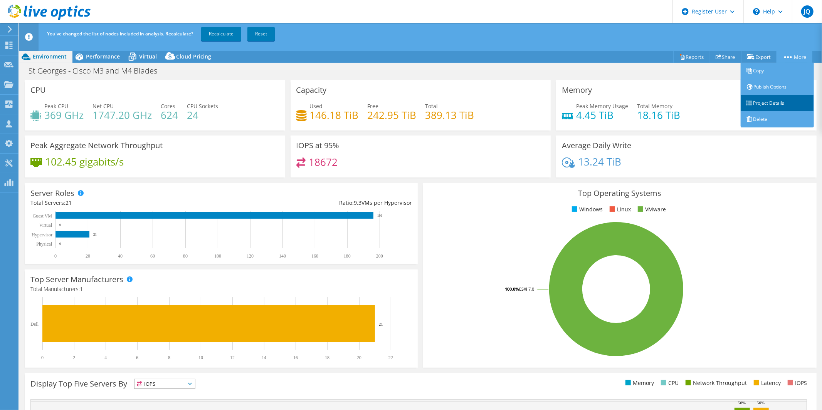
drag, startPoint x: 757, startPoint y: 101, endPoint x: 747, endPoint y: 103, distance: 10.1
click at [756, 101] on link "Project Details" at bounding box center [777, 103] width 73 height 16
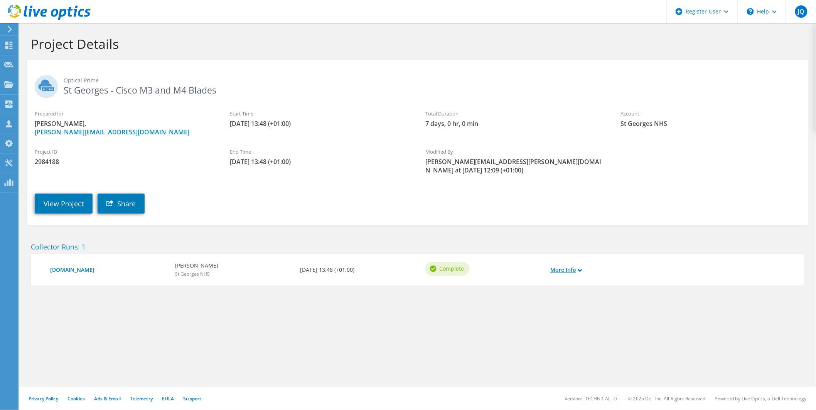
click at [573, 262] on div "More Info" at bounding box center [577, 270] width 62 height 16
click at [578, 266] on link "More Info" at bounding box center [566, 270] width 32 height 8
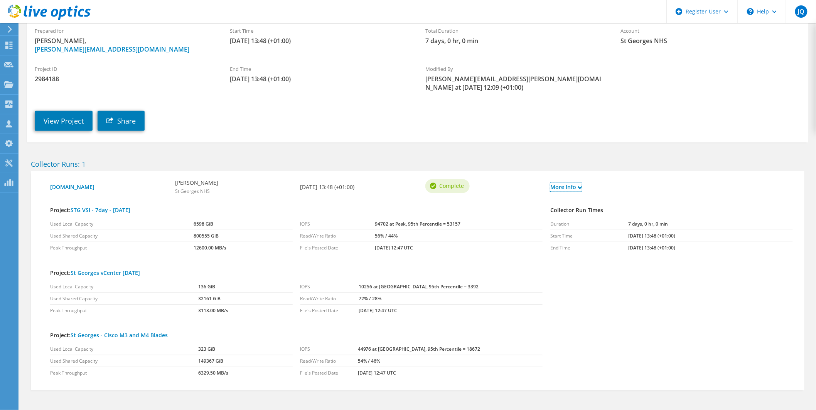
scroll to position [101, 0]
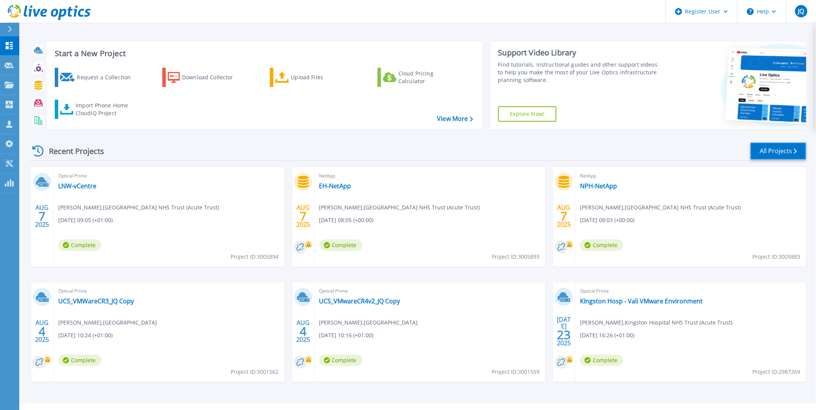
click at [776, 151] on link "All Projects" at bounding box center [778, 151] width 56 height 17
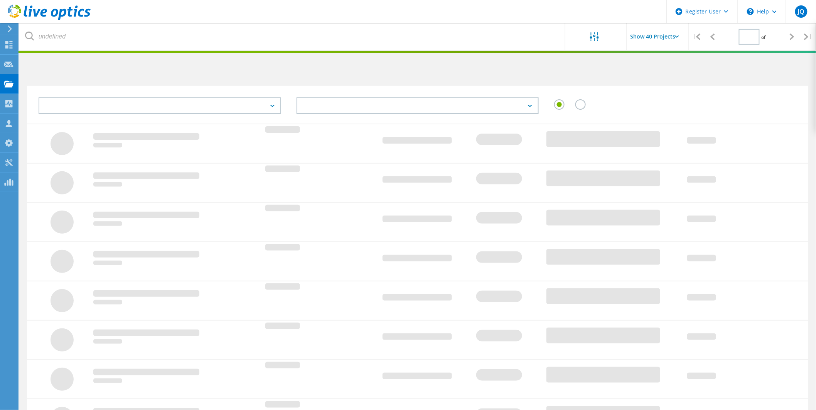
type input "1"
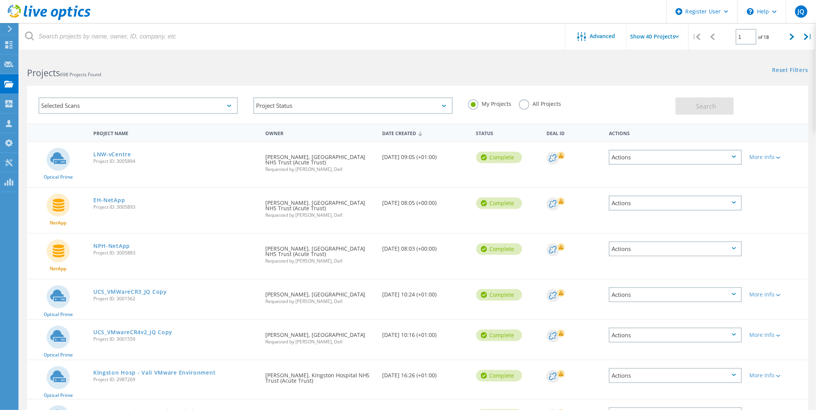
scroll to position [342, 0]
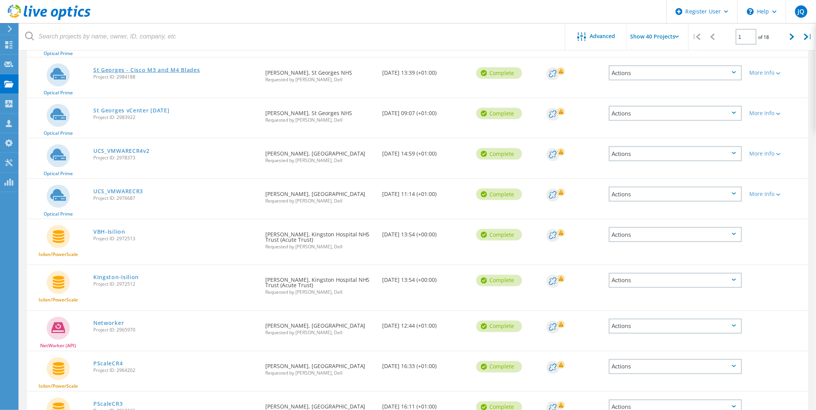
click at [164, 67] on link "St Georges - Cisco M3 and M4 Blades" at bounding box center [146, 69] width 107 height 5
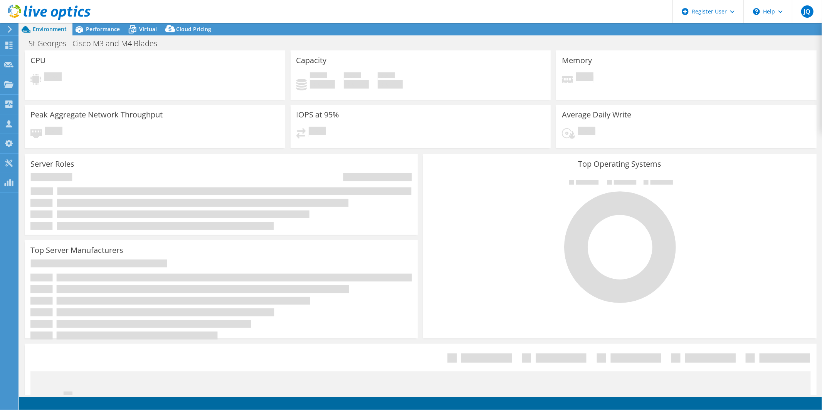
select select "EULondon"
select select "USD"
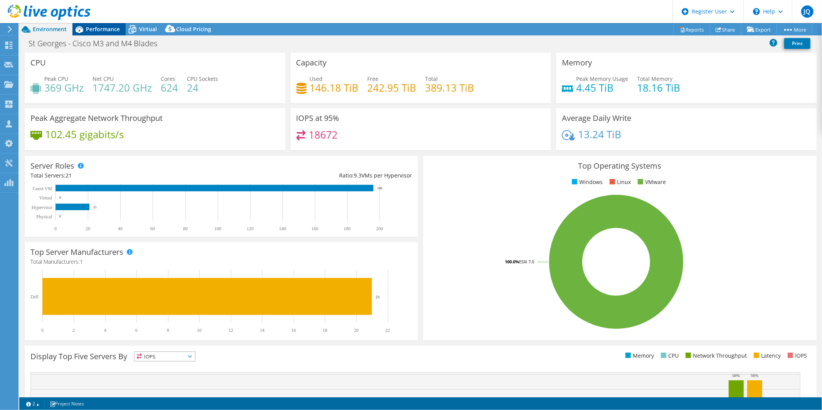
click at [107, 28] on span "Performance" at bounding box center [103, 28] width 34 height 7
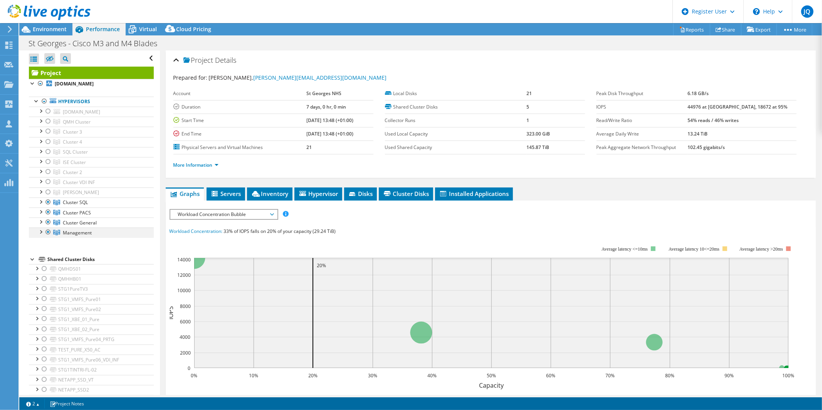
click at [48, 235] on div at bounding box center [48, 232] width 8 height 9
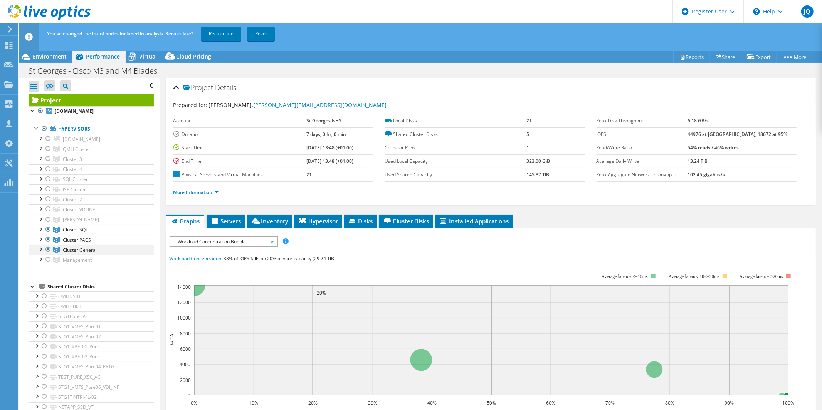
click at [49, 252] on div at bounding box center [48, 249] width 8 height 9
click at [46, 241] on div at bounding box center [48, 239] width 8 height 9
click at [45, 229] on div at bounding box center [48, 229] width 8 height 9
click at [40, 160] on div at bounding box center [41, 158] width 8 height 8
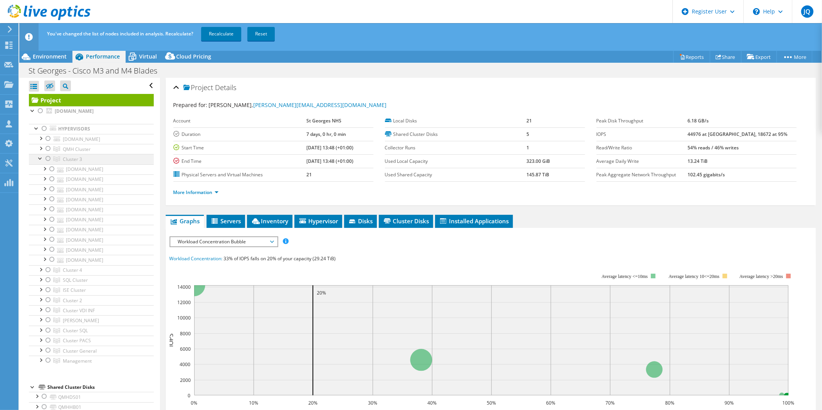
click at [47, 160] on div at bounding box center [48, 158] width 8 height 9
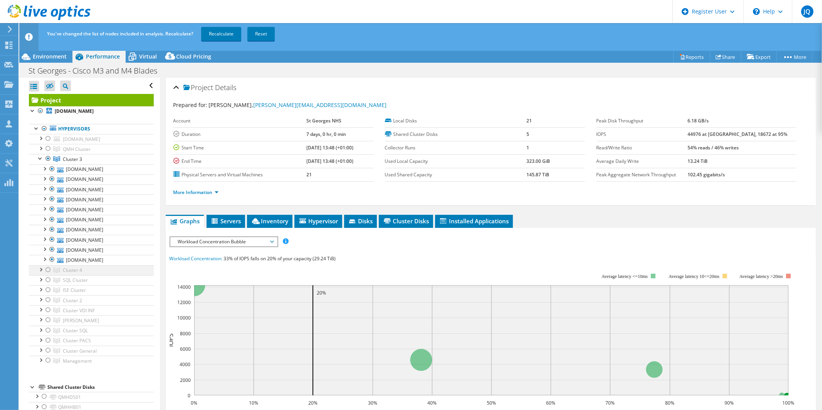
click at [40, 271] on div at bounding box center [41, 270] width 8 height 8
click at [51, 283] on div at bounding box center [52, 280] width 8 height 9
click at [52, 302] on div at bounding box center [52, 300] width 8 height 9
click at [52, 341] on div at bounding box center [52, 340] width 8 height 9
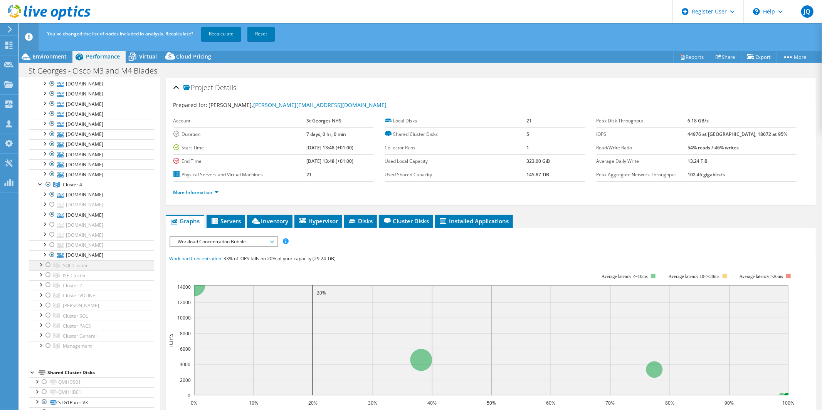
click at [43, 266] on div at bounding box center [41, 265] width 8 height 8
click at [40, 284] on div at bounding box center [41, 285] width 8 height 8
click at [47, 288] on div at bounding box center [48, 285] width 8 height 9
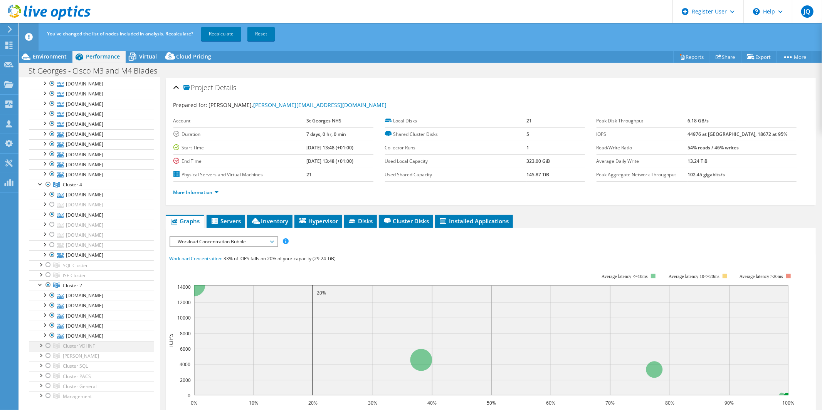
click at [50, 347] on div at bounding box center [48, 345] width 8 height 9
click at [40, 348] on div at bounding box center [41, 345] width 8 height 8
click at [214, 39] on link "Recalculate" at bounding box center [221, 34] width 40 height 14
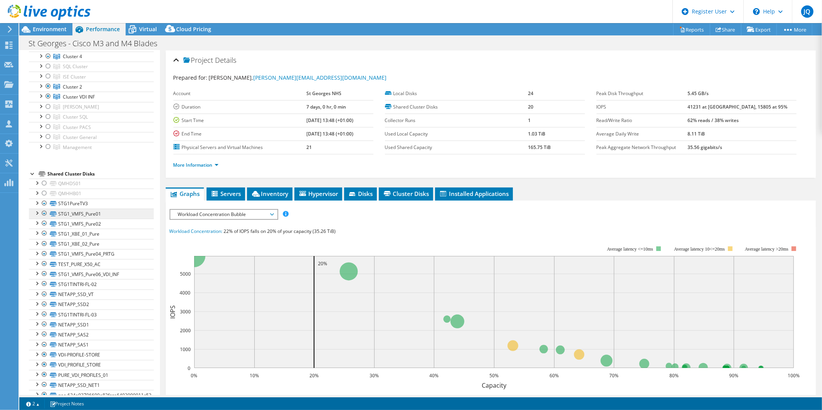
scroll to position [0, 0]
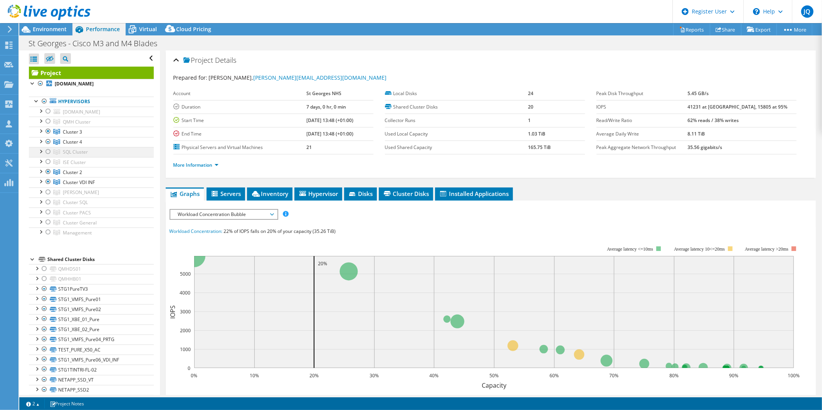
click at [40, 152] on div at bounding box center [41, 151] width 8 height 8
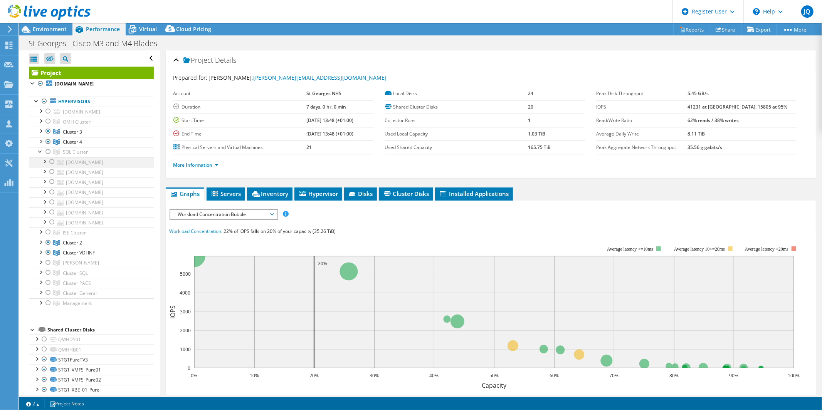
click at [52, 162] on div at bounding box center [52, 161] width 8 height 9
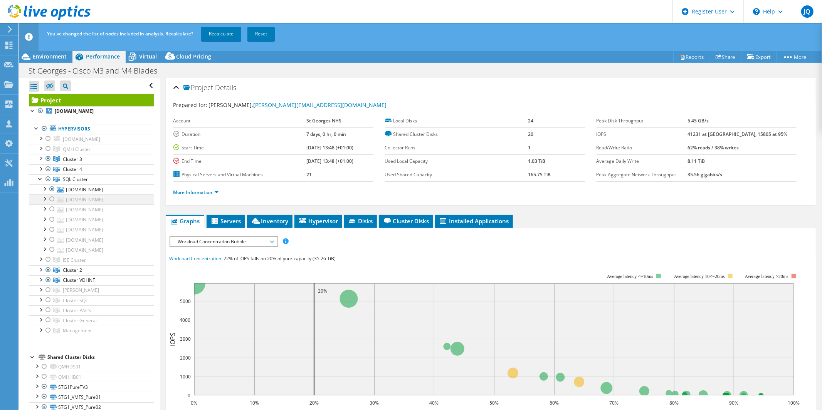
click at [52, 199] on div at bounding box center [52, 199] width 8 height 9
click at [51, 221] on div at bounding box center [52, 219] width 8 height 9
click at [51, 229] on div at bounding box center [52, 229] width 8 height 9
click at [52, 251] on div at bounding box center [52, 249] width 8 height 9
click at [214, 35] on link "Recalculate" at bounding box center [221, 34] width 40 height 14
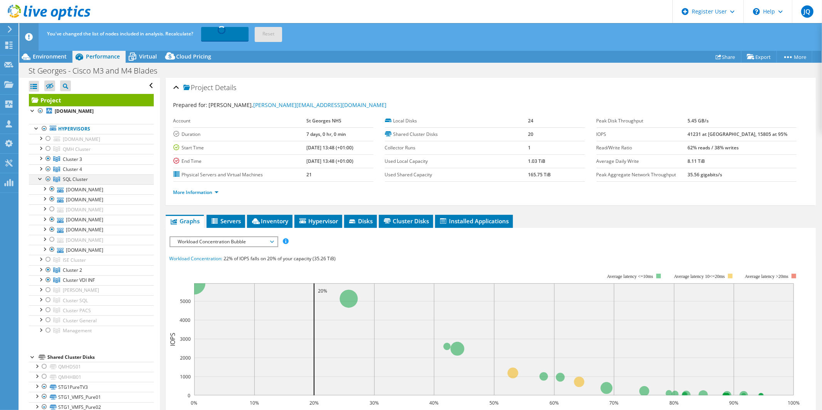
click at [40, 178] on div at bounding box center [41, 179] width 8 height 8
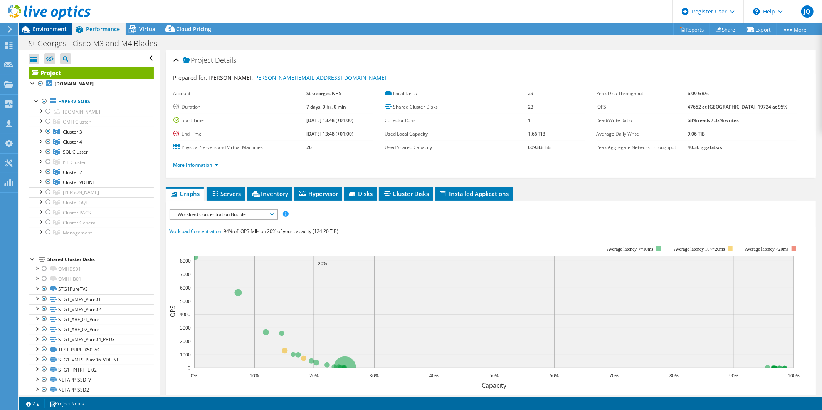
click at [52, 33] on div "Environment" at bounding box center [45, 29] width 53 height 12
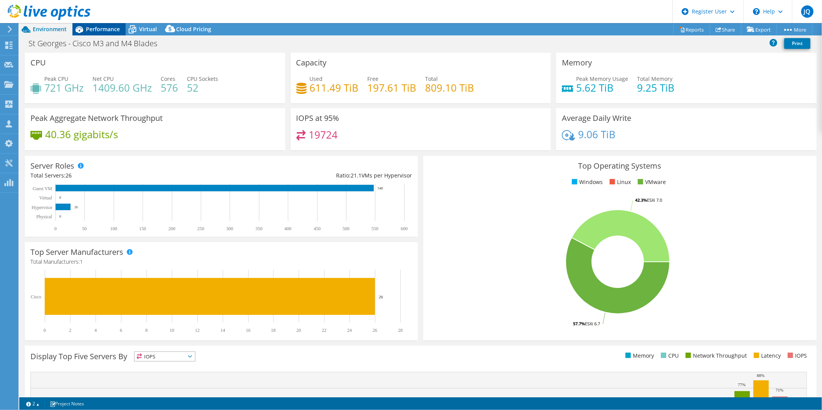
click at [105, 30] on span "Performance" at bounding box center [103, 28] width 34 height 7
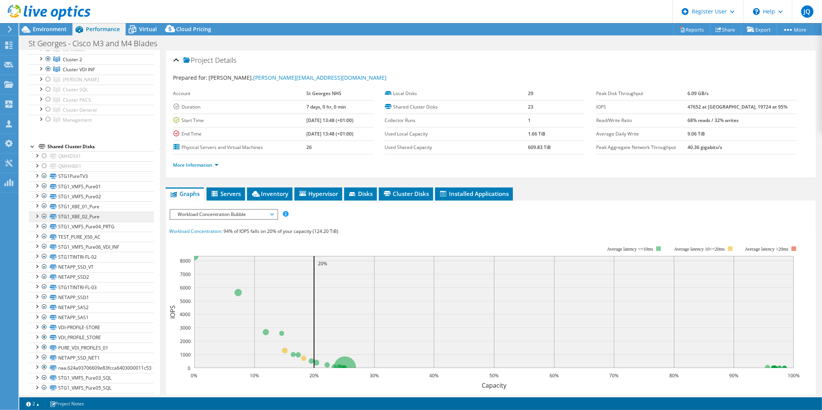
scroll to position [220, 0]
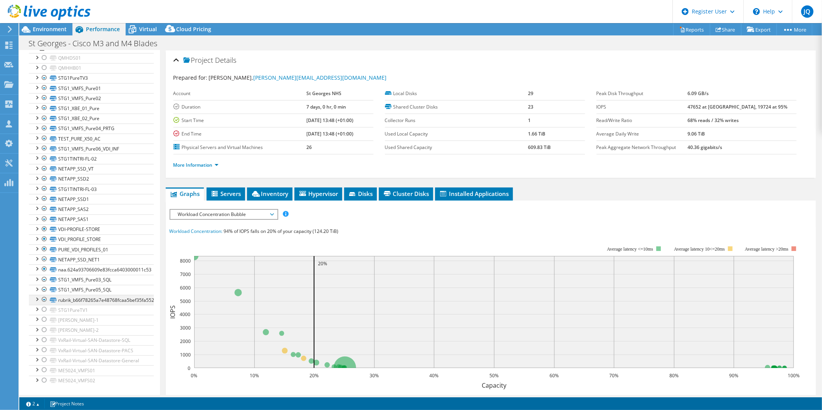
click at [46, 295] on div at bounding box center [44, 299] width 8 height 9
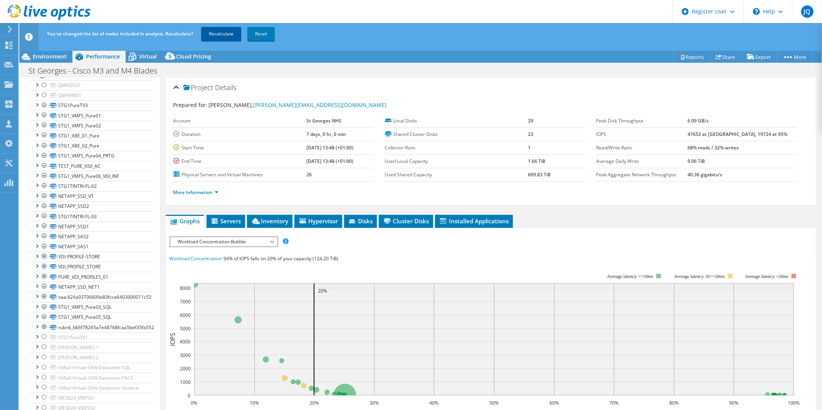
click at [222, 37] on link "Recalculate" at bounding box center [221, 34] width 40 height 14
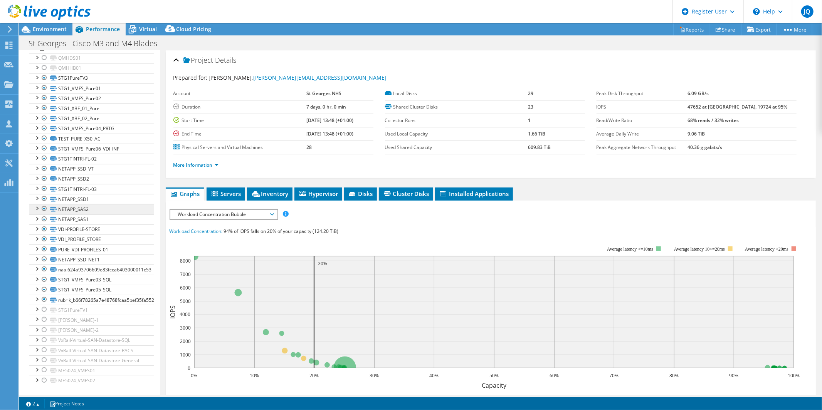
scroll to position [0, 0]
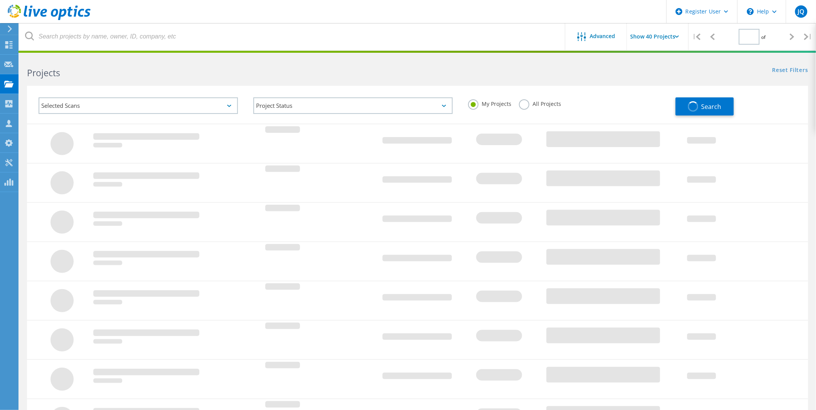
type input "1"
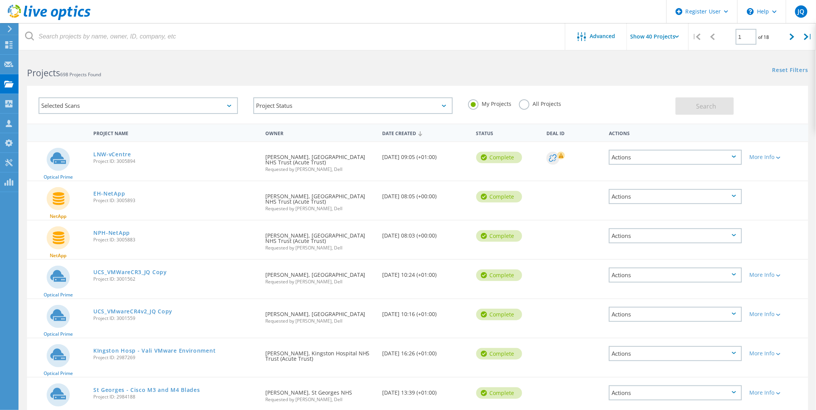
scroll to position [342, 0]
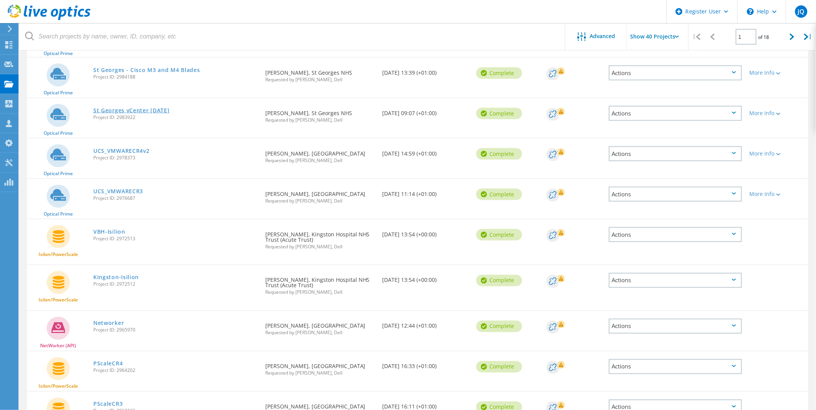
click at [167, 108] on link "St Georges vCenter [DATE]" at bounding box center [131, 110] width 76 height 5
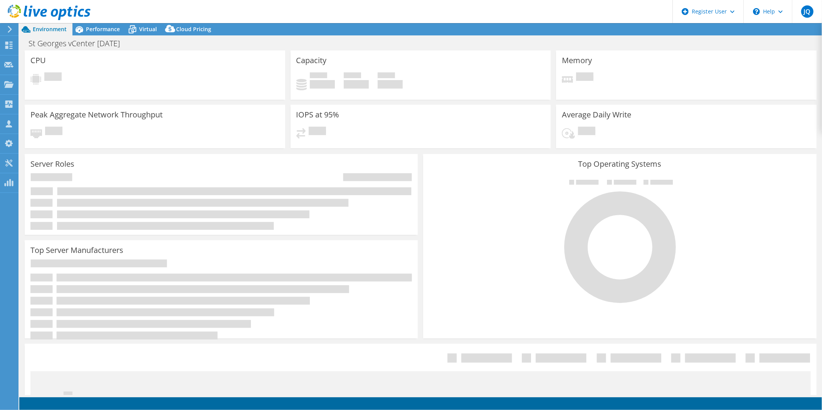
select select "USD"
click at [103, 29] on span "Performance" at bounding box center [103, 28] width 34 height 7
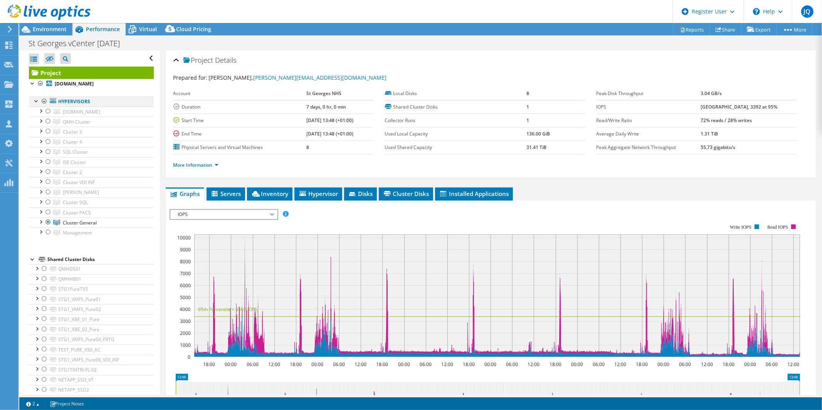
click at [43, 99] on div at bounding box center [44, 101] width 8 height 9
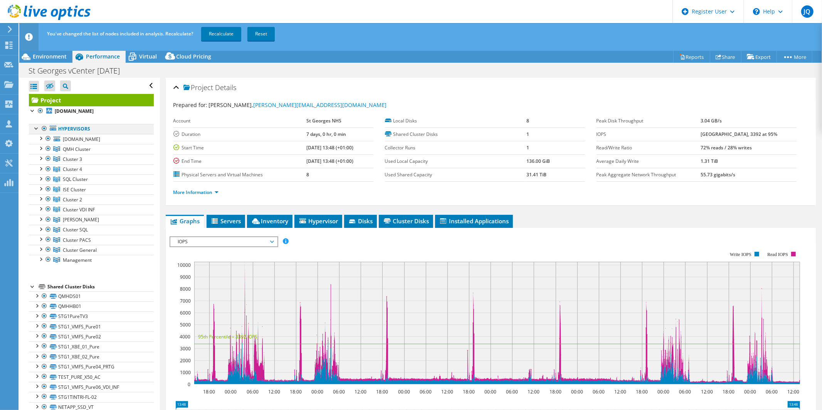
click at [45, 128] on div at bounding box center [44, 128] width 8 height 9
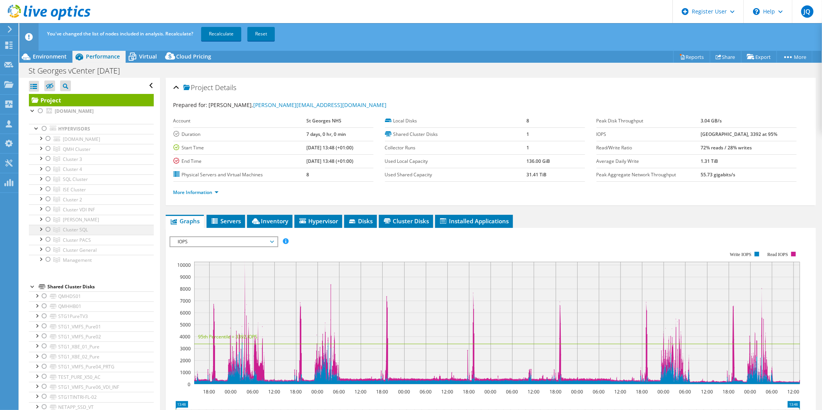
click at [49, 228] on div at bounding box center [48, 229] width 8 height 9
click at [50, 241] on div at bounding box center [48, 239] width 8 height 9
click at [48, 252] on div at bounding box center [48, 249] width 8 height 9
click at [227, 36] on link "Recalculate" at bounding box center [221, 34] width 40 height 14
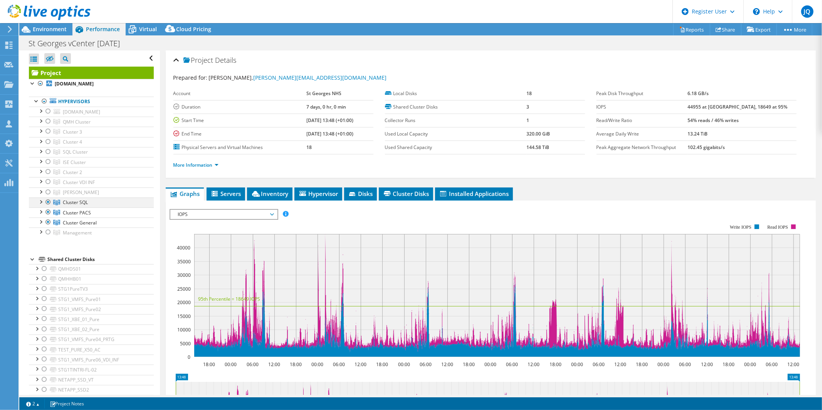
click at [40, 204] on div at bounding box center [41, 202] width 8 height 8
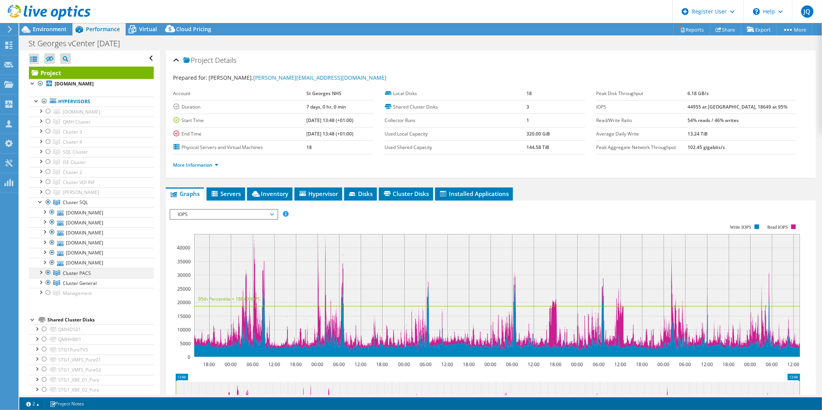
click at [41, 274] on div at bounding box center [41, 272] width 8 height 8
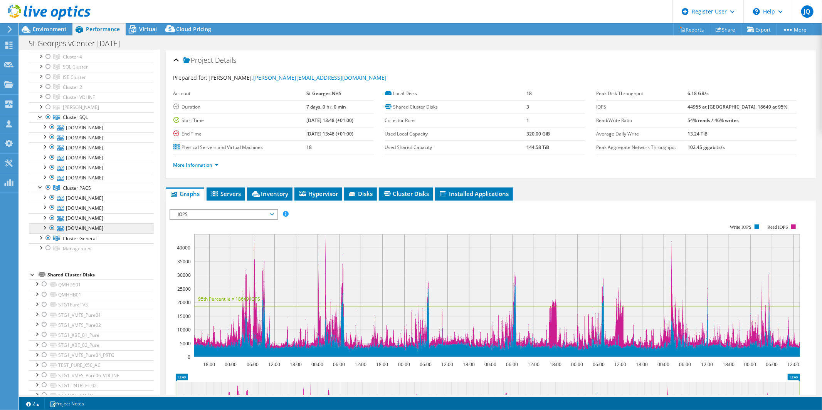
scroll to position [86, 0]
click at [40, 237] on div at bounding box center [41, 237] width 8 height 8
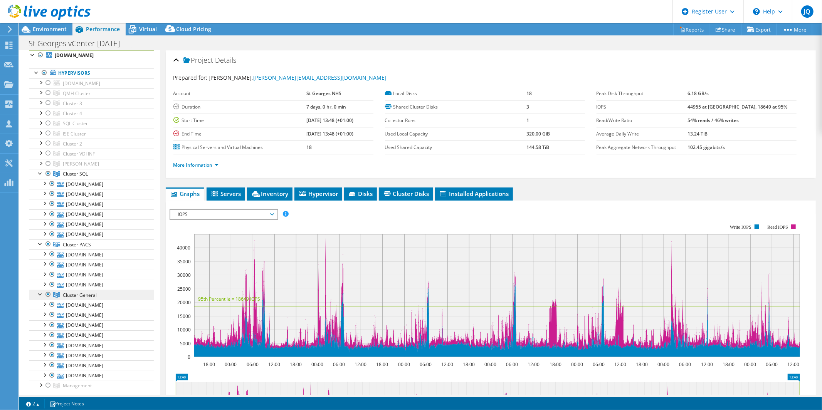
scroll to position [43, 0]
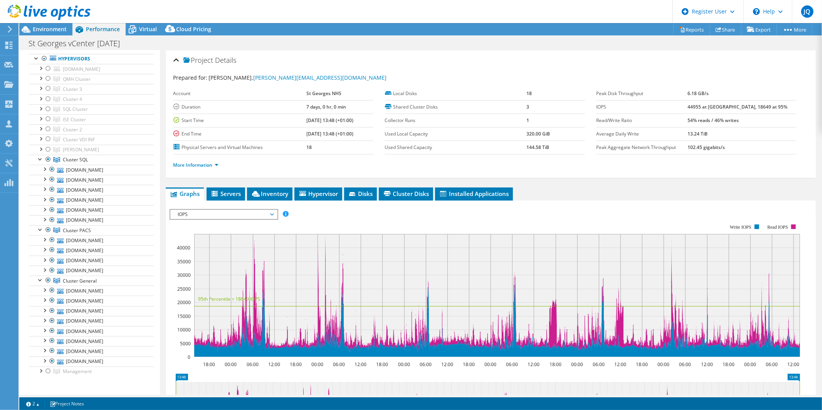
click at [285, 201] on div "IOPS Disk Throughput IO Size Latency Queue Depth CPU Percentage Memory Page Fau…" at bounding box center [491, 337] width 642 height 272
click at [279, 196] on span "Inventory" at bounding box center [270, 194] width 38 height 8
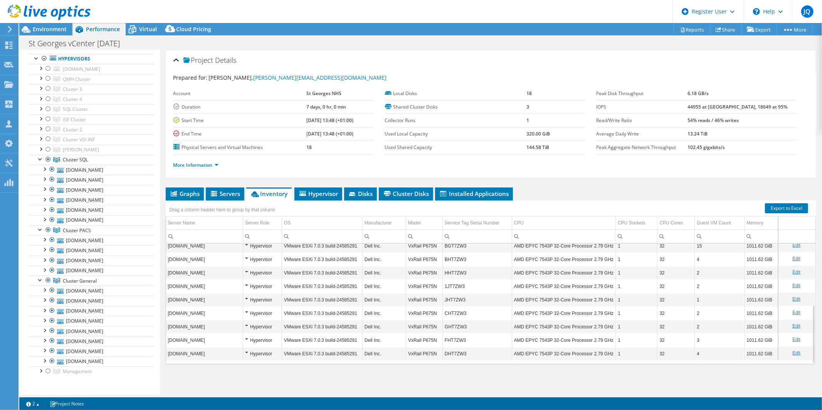
scroll to position [0, 0]
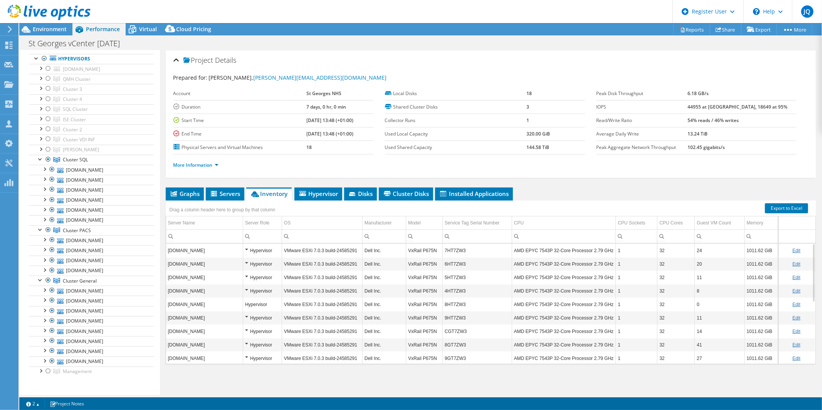
drag, startPoint x: 81, startPoint y: 157, endPoint x: 349, endPoint y: 208, distance: 273.1
click at [349, 208] on div "Drag a column header here to group by that column" at bounding box center [491, 206] width 650 height 10
click at [191, 219] on div "Server Name" at bounding box center [181, 223] width 27 height 9
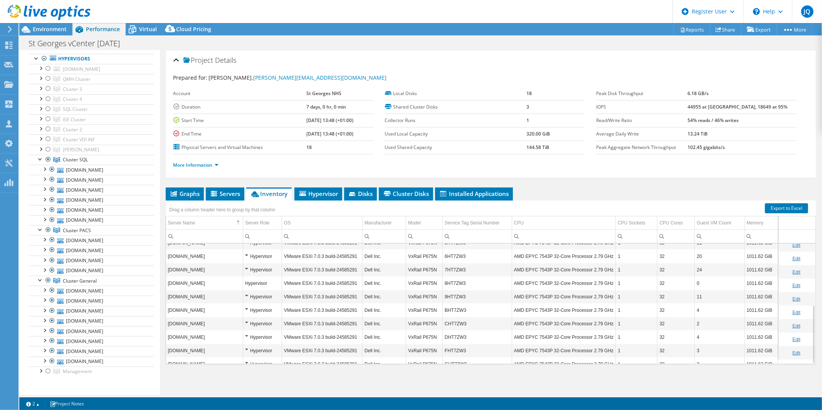
scroll to position [126, 0]
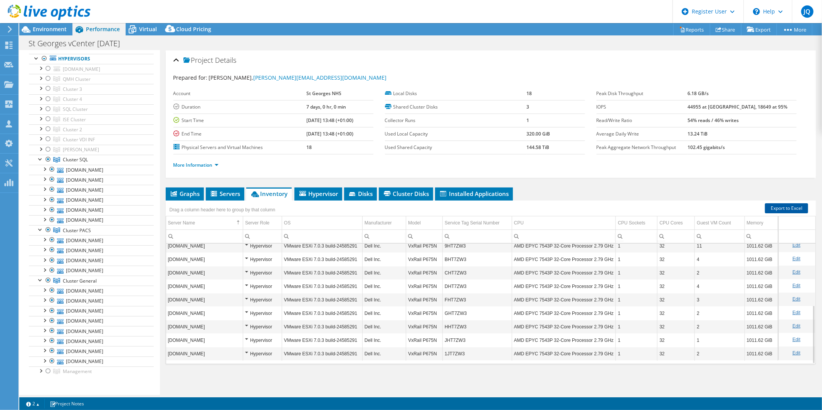
click at [767, 206] on link "Export to Excel" at bounding box center [786, 208] width 43 height 10
